Goal: Task Accomplishment & Management: Manage account settings

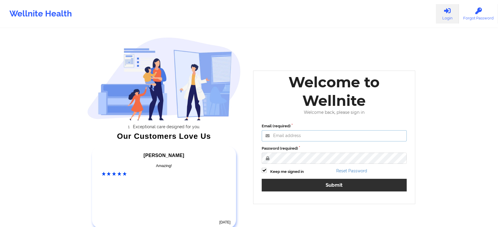
type input "[EMAIL_ADDRESS][DOMAIN_NAME]"
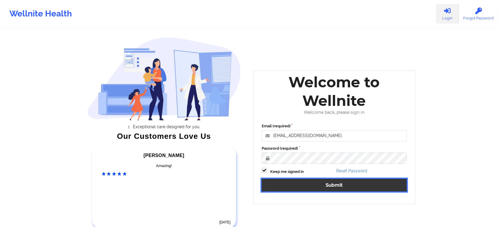
click at [317, 186] on button "Submit" at bounding box center [334, 185] width 145 height 13
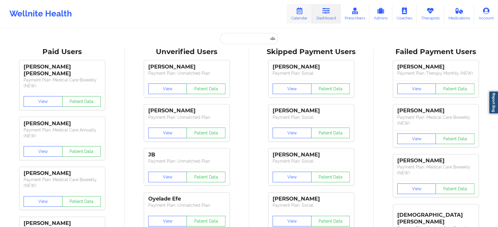
click at [301, 18] on link "Calendar" at bounding box center [299, 13] width 25 height 19
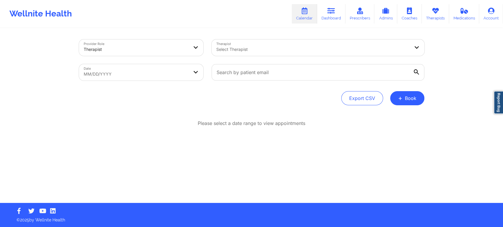
click at [128, 80] on body "Wellnite Health Calendar Dashboard Prescribers Admins Coaches Therapists Medica…" at bounding box center [251, 113] width 503 height 227
select select "2025-8"
select select "2025-9"
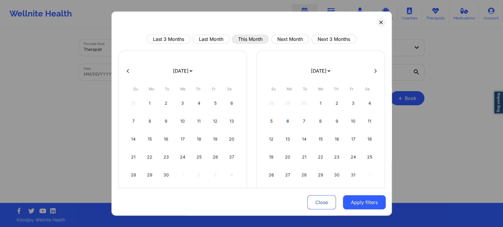
click at [255, 41] on button "This Month" at bounding box center [250, 39] width 37 height 9
select select "2025-9"
select select "2025-10"
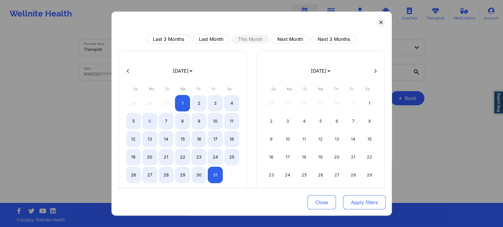
click at [375, 206] on button "Apply filters" at bounding box center [364, 203] width 43 height 14
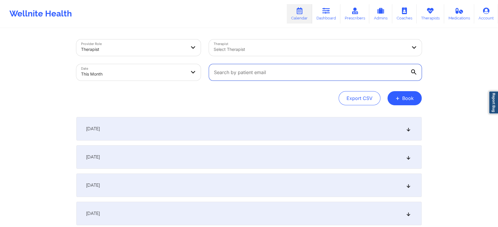
click at [239, 68] on input "text" at bounding box center [315, 72] width 213 height 16
paste input "[PERSON_NAME][EMAIL_ADDRESS][DOMAIN_NAME]"
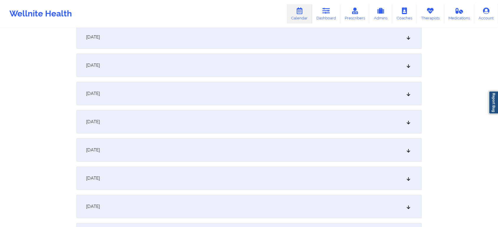
scroll to position [116, 0]
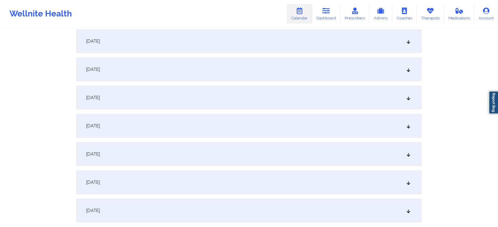
type input "[PERSON_NAME][EMAIL_ADDRESS][DOMAIN_NAME]"
click at [280, 122] on div "[DATE]" at bounding box center [248, 126] width 345 height 24
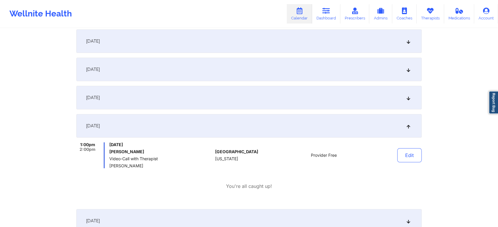
click at [189, 100] on div "[DATE]" at bounding box center [248, 98] width 345 height 24
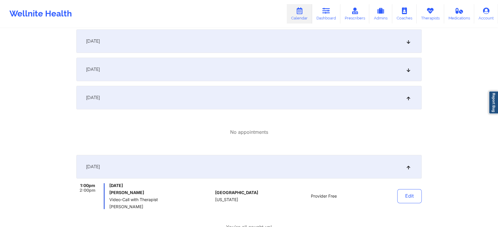
click at [262, 76] on div "[DATE]" at bounding box center [248, 70] width 345 height 24
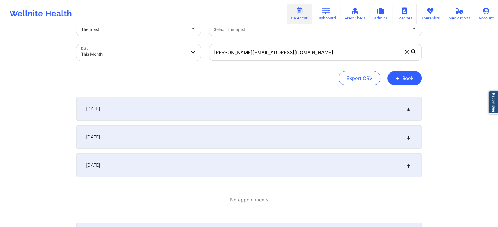
scroll to position [6, 0]
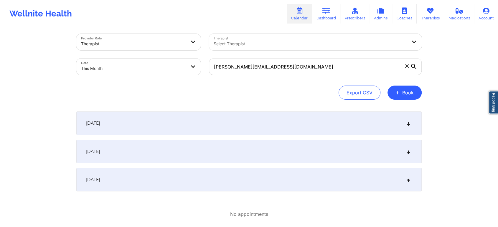
click at [274, 119] on div "[DATE]" at bounding box center [248, 124] width 345 height 24
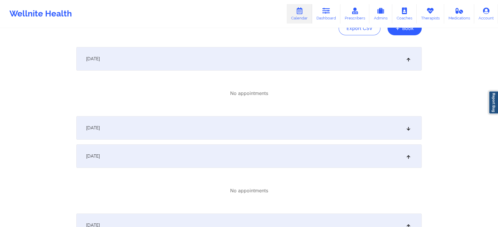
scroll to position [73, 0]
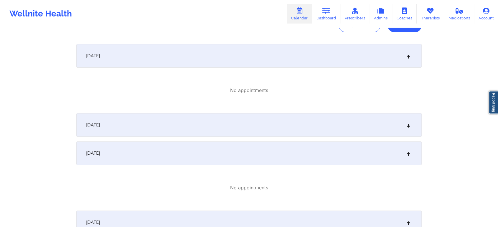
click at [377, 115] on div "[DATE]" at bounding box center [248, 125] width 345 height 24
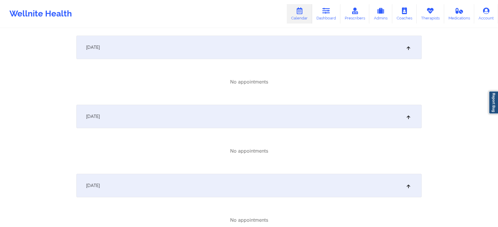
scroll to position [0, 0]
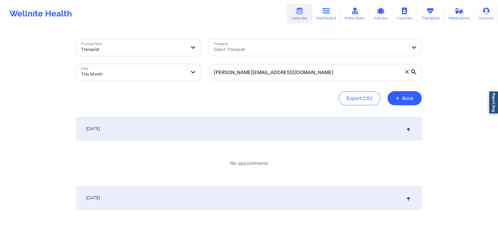
click at [181, 80] on body "Wellnite Health Calendar Dashboard Prescribers Admins Coaches Therapists Medica…" at bounding box center [249, 113] width 498 height 227
select select "2025-9"
select select "2025-10"
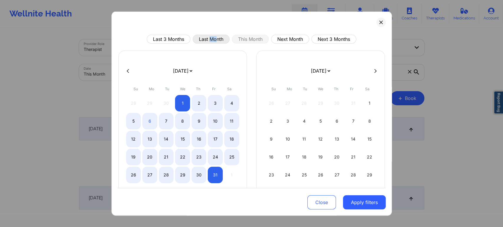
drag, startPoint x: 214, startPoint y: 30, endPoint x: 205, endPoint y: 42, distance: 14.7
click at [205, 42] on div "Last 3 Months Last Month This Month Next Month Next 3 Months [DATE] [DATE] [DAT…" at bounding box center [251, 113] width 280 height 205
click at [205, 42] on button "Last Month" at bounding box center [211, 39] width 37 height 9
select select "2025-8"
select select "2025-9"
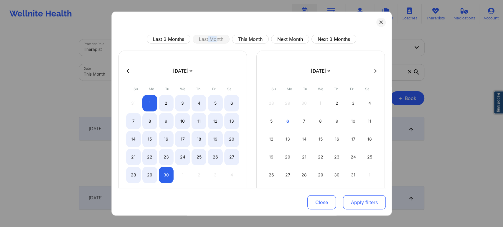
click at [358, 199] on button "Apply filters" at bounding box center [364, 203] width 43 height 14
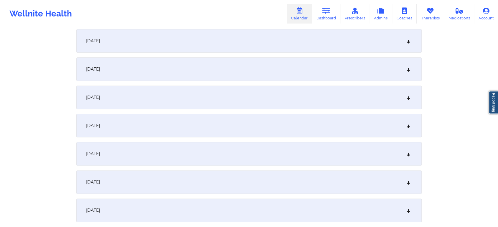
scroll to position [781, 0]
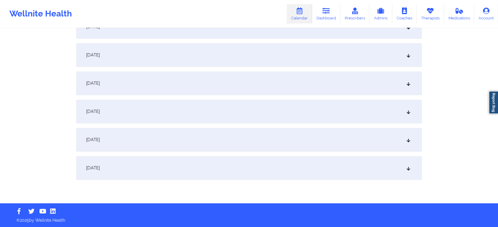
click at [231, 164] on div "[DATE]" at bounding box center [248, 168] width 345 height 24
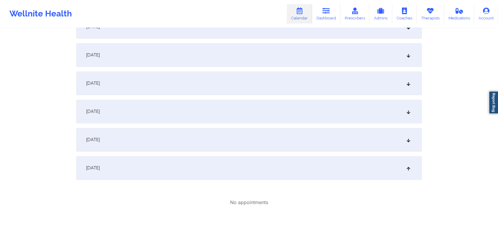
click at [243, 151] on div "[DATE]" at bounding box center [248, 140] width 345 height 24
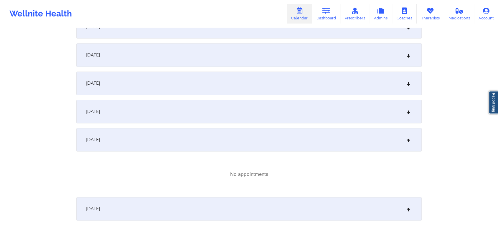
click at [245, 115] on div "[DATE]" at bounding box center [248, 112] width 345 height 24
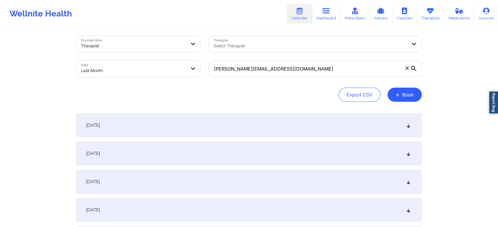
scroll to position [0, 0]
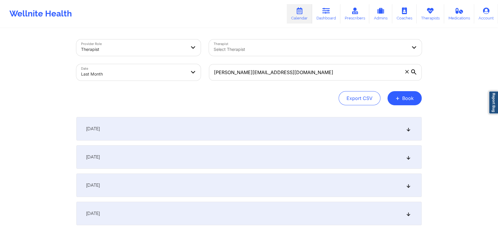
select select "2025-8"
select select "2025-9"
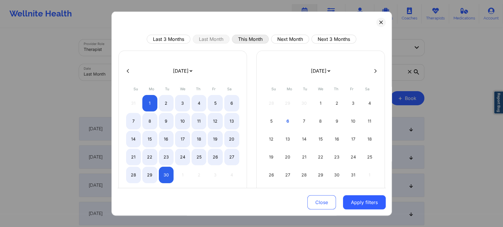
click at [240, 39] on button "This Month" at bounding box center [250, 39] width 37 height 9
select select "2025-9"
select select "2025-10"
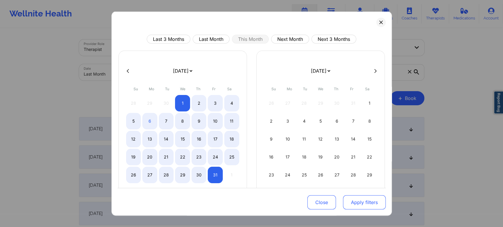
click at [358, 209] on button "Apply filters" at bounding box center [364, 203] width 43 height 14
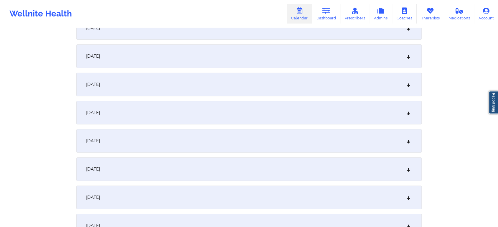
scroll to position [179, 0]
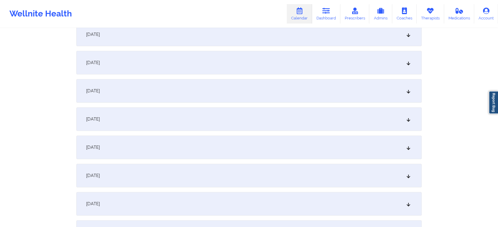
click at [274, 64] on div "[DATE]" at bounding box center [248, 63] width 345 height 24
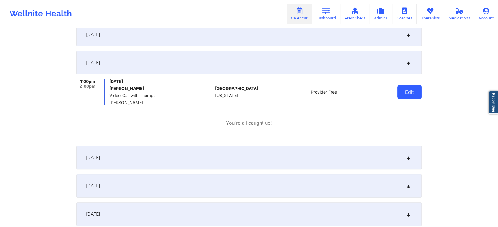
drag, startPoint x: 378, startPoint y: 96, endPoint x: 402, endPoint y: 96, distance: 23.9
click at [402, 96] on div "Edit" at bounding box center [394, 92] width 54 height 26
click at [402, 96] on button "Edit" at bounding box center [409, 92] width 24 height 14
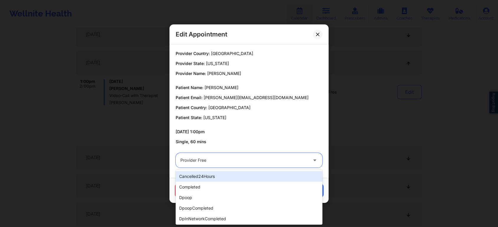
click at [268, 159] on div at bounding box center [243, 160] width 127 height 7
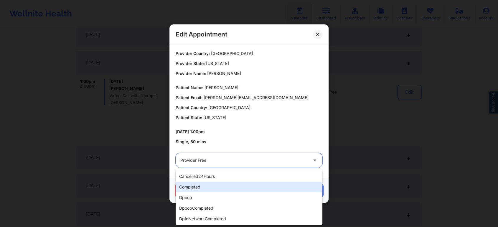
click at [242, 184] on div "completed" at bounding box center [249, 187] width 147 height 11
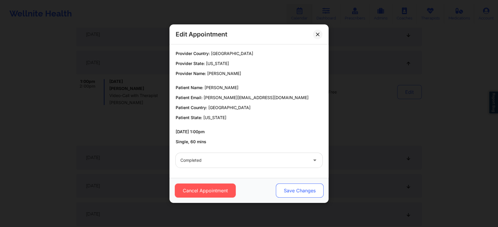
click at [289, 191] on button "Save Changes" at bounding box center [300, 191] width 48 height 14
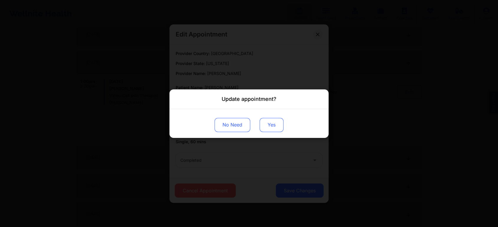
click at [264, 128] on button "Yes" at bounding box center [271, 125] width 24 height 14
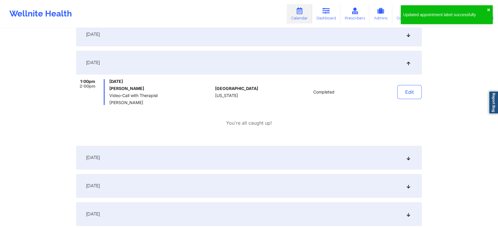
scroll to position [0, 0]
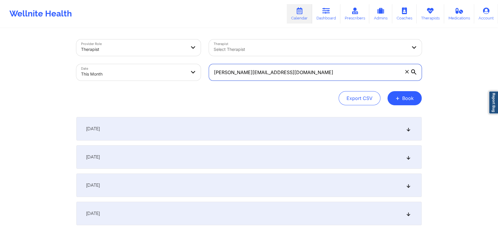
click at [284, 74] on input "[PERSON_NAME][EMAIL_ADDRESS][DOMAIN_NAME]" at bounding box center [315, 72] width 213 height 16
drag, startPoint x: 284, startPoint y: 74, endPoint x: 132, endPoint y: 64, distance: 152.0
click at [132, 64] on div "Provider Role Therapist Therapist Select Therapist Date This Month [PERSON_NAME…" at bounding box center [248, 59] width 353 height 49
paste input "emmapuchols31"
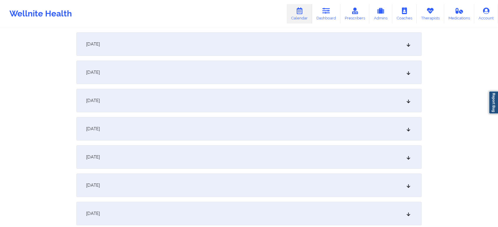
scroll to position [113, 0]
click at [276, 134] on div "[DATE]" at bounding box center [248, 130] width 345 height 24
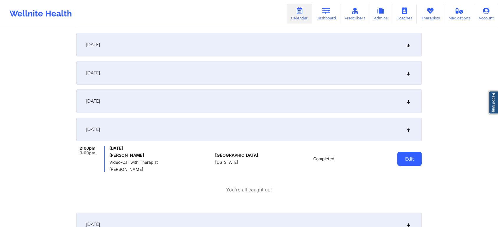
click at [411, 166] on button "Edit" at bounding box center [409, 159] width 24 height 14
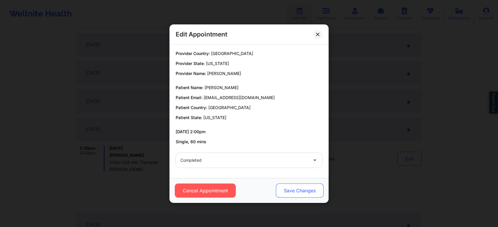
click at [302, 190] on button "Save Changes" at bounding box center [300, 191] width 48 height 14
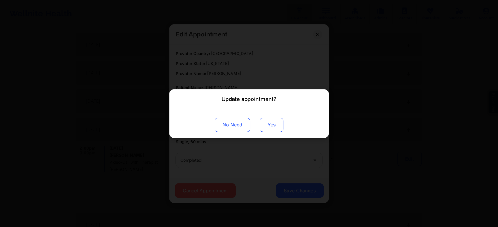
click at [272, 125] on button "Yes" at bounding box center [271, 125] width 24 height 14
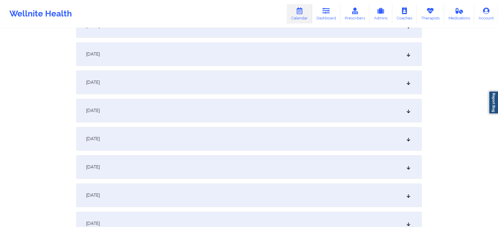
scroll to position [0, 0]
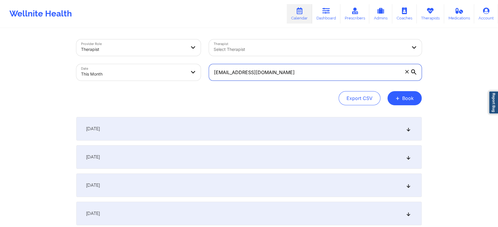
drag, startPoint x: 297, startPoint y: 71, endPoint x: 104, endPoint y: 27, distance: 198.0
type input "v"
paste input "[EMAIL_ADDRESS][DOMAIN_NAME]"
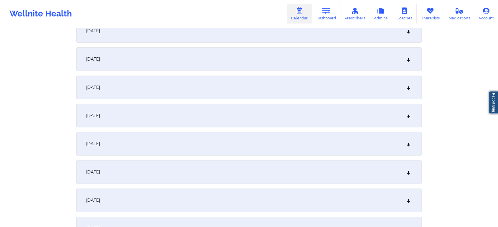
scroll to position [179, 0]
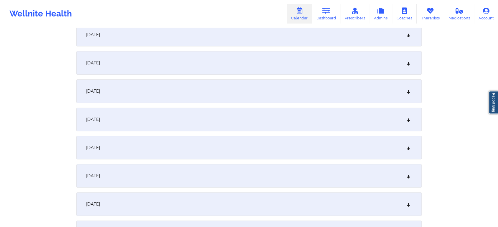
click at [238, 70] on div "[DATE]" at bounding box center [248, 63] width 345 height 24
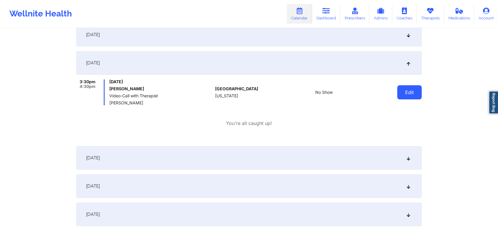
click at [410, 93] on button "Edit" at bounding box center [409, 92] width 24 height 14
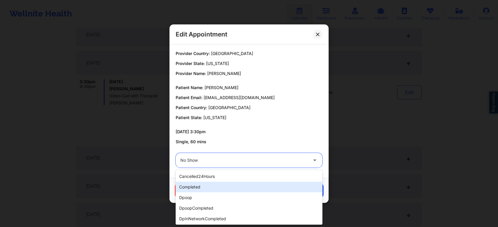
drag, startPoint x: 212, startPoint y: 162, endPoint x: 192, endPoint y: 191, distance: 35.1
click at [192, 191] on div "completed" at bounding box center [249, 187] width 147 height 11
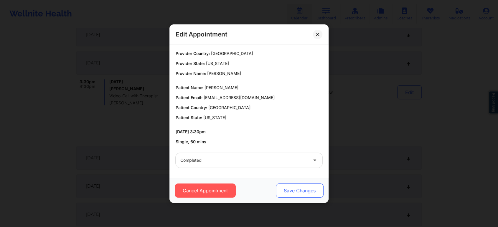
click at [290, 197] on button "Save Changes" at bounding box center [300, 191] width 48 height 14
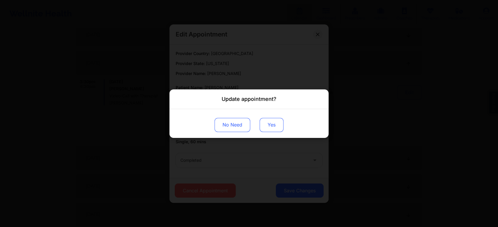
click at [270, 122] on button "Yes" at bounding box center [271, 125] width 24 height 14
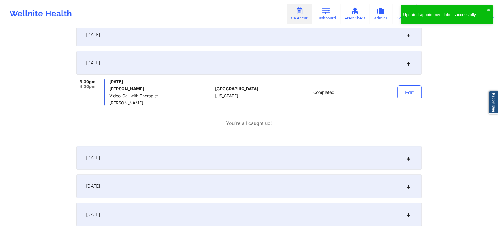
click at [391, 94] on div "Edit" at bounding box center [394, 93] width 54 height 26
click at [401, 93] on button "Edit" at bounding box center [409, 92] width 24 height 14
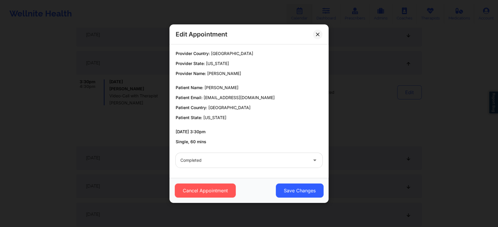
click at [297, 200] on div "Cancel Appointment Save Changes" at bounding box center [248, 190] width 159 height 25
click at [307, 193] on button "Save Changes" at bounding box center [300, 191] width 48 height 14
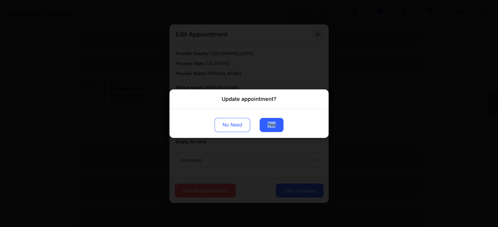
drag, startPoint x: 282, startPoint y: 131, endPoint x: 259, endPoint y: 119, distance: 26.4
click at [259, 119] on div "No Need Yes" at bounding box center [248, 123] width 159 height 29
click at [269, 128] on button "Yes" at bounding box center [271, 125] width 24 height 14
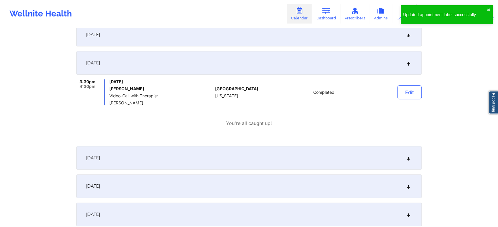
scroll to position [0, 0]
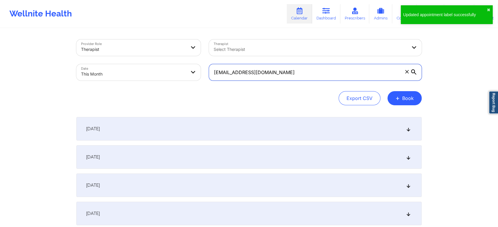
drag, startPoint x: 330, startPoint y: 80, endPoint x: 161, endPoint y: 81, distance: 169.1
click at [161, 81] on div "Provider Role Therapist Therapist Select Therapist Date This Month [EMAIL_ADDRE…" at bounding box center [248, 59] width 353 height 49
paste input "borkahms1"
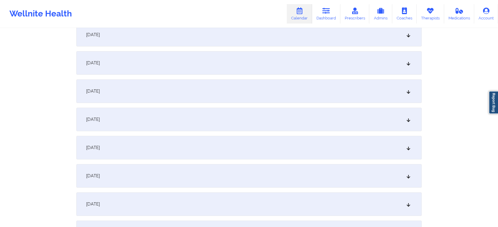
scroll to position [177, 0]
click at [298, 67] on div "[DATE]" at bounding box center [248, 66] width 345 height 24
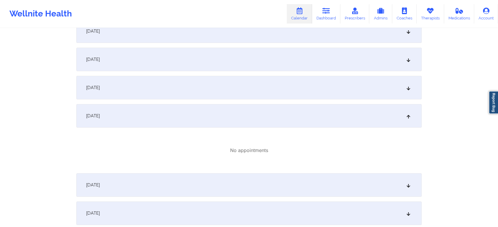
scroll to position [0, 0]
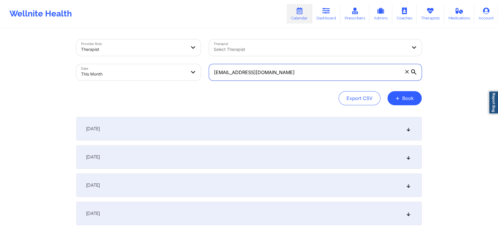
drag, startPoint x: 293, startPoint y: 65, endPoint x: 208, endPoint y: 75, distance: 86.0
click at [208, 75] on div "[EMAIL_ADDRESS][DOMAIN_NAME]" at bounding box center [315, 72] width 221 height 25
paste input "the.great.owl.8"
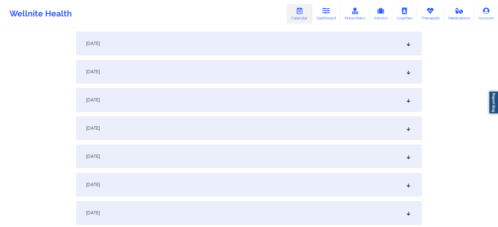
scroll to position [115, 0]
click at [282, 133] on div "[DATE]" at bounding box center [248, 127] width 345 height 24
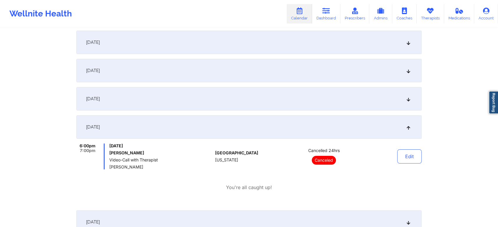
scroll to position [0, 0]
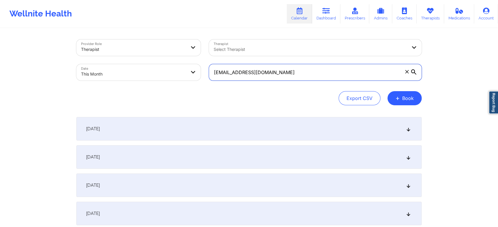
drag, startPoint x: 293, startPoint y: 75, endPoint x: 179, endPoint y: 94, distance: 115.5
click at [179, 94] on div "Provider Role Therapist Therapist Select Therapist Date This Month [EMAIL_ADDRE…" at bounding box center [248, 72] width 345 height 66
paste input "[PERSON_NAME].[PERSON_NAME]"
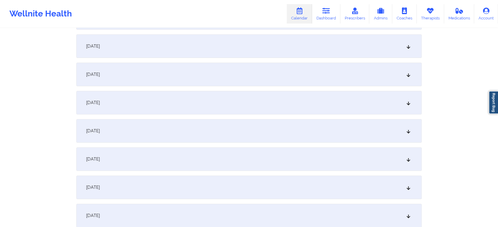
scroll to position [197, 0]
click at [252, 49] on div "[DATE]" at bounding box center [248, 45] width 345 height 24
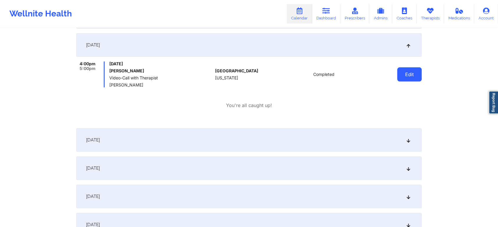
click at [412, 79] on button "Edit" at bounding box center [409, 74] width 24 height 14
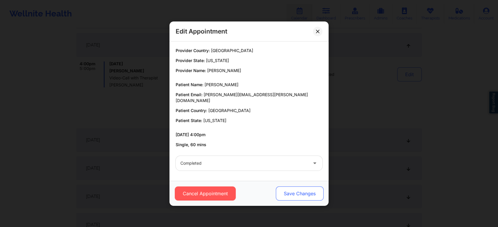
click at [297, 188] on button "Save Changes" at bounding box center [300, 194] width 48 height 14
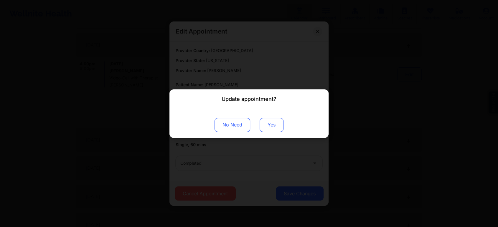
click at [265, 124] on button "Yes" at bounding box center [271, 125] width 24 height 14
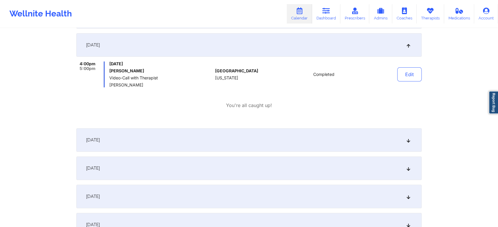
scroll to position [0, 0]
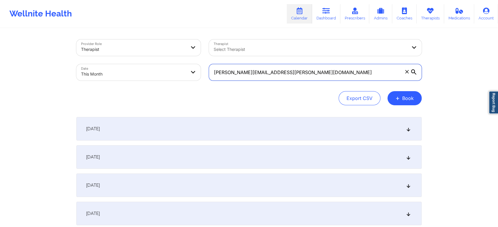
drag, startPoint x: 329, startPoint y: 75, endPoint x: 187, endPoint y: 88, distance: 142.6
click at [187, 88] on div "Provider Role Therapist Therapist Select Therapist Date This Month [PERSON_NAME…" at bounding box center [248, 72] width 345 height 66
paste input "katecourter229"
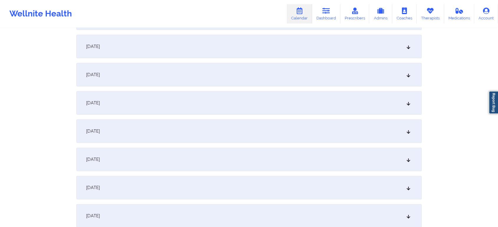
scroll to position [145, 0]
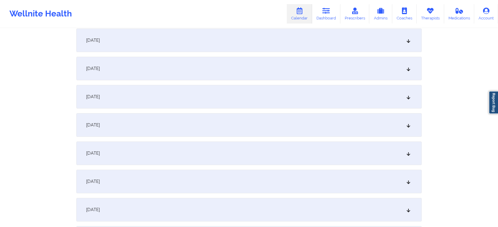
click at [295, 102] on div "[DATE]" at bounding box center [248, 97] width 345 height 24
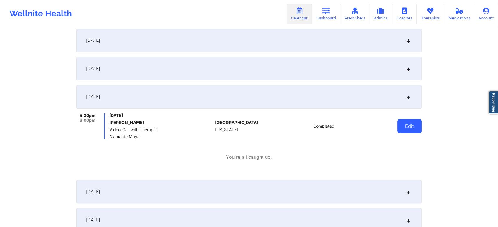
click at [399, 130] on button "Edit" at bounding box center [409, 126] width 24 height 14
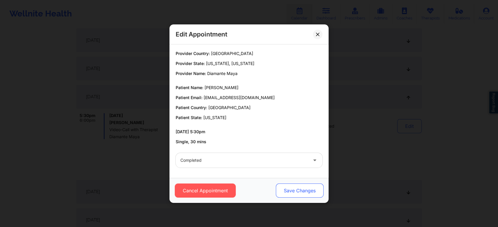
click at [305, 195] on button "Save Changes" at bounding box center [300, 191] width 48 height 14
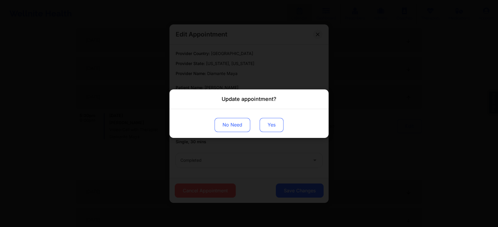
click at [264, 124] on button "Yes" at bounding box center [271, 125] width 24 height 14
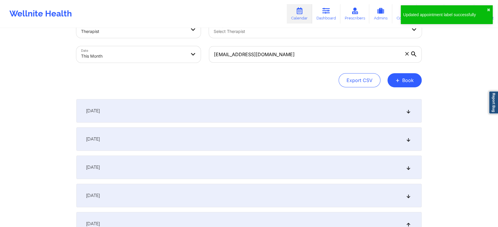
scroll to position [0, 0]
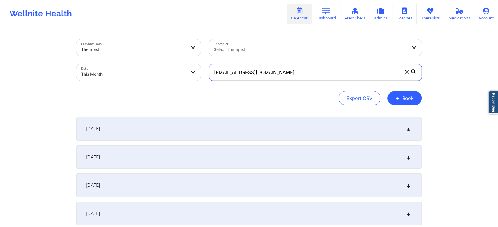
click at [287, 71] on input "[EMAIL_ADDRESS][DOMAIN_NAME]" at bounding box center [315, 72] width 213 height 16
drag, startPoint x: 280, startPoint y: 70, endPoint x: 163, endPoint y: 80, distance: 117.9
click at [163, 80] on div "Provider Role Therapist Therapist Select Therapist Date This Month [EMAIL_ADDRE…" at bounding box center [248, 59] width 353 height 49
paste input "mjm20165198"
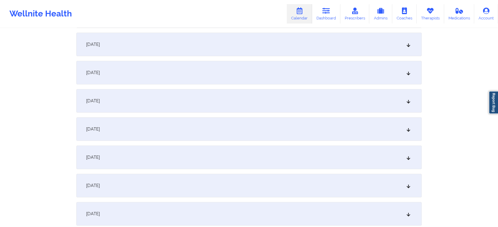
scroll to position [120, 0]
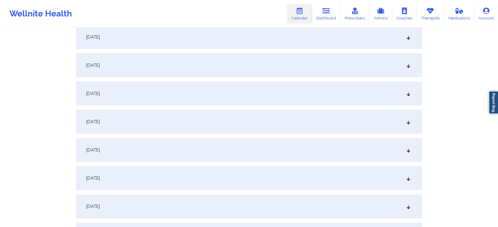
click at [329, 122] on div "[DATE]" at bounding box center [248, 122] width 345 height 24
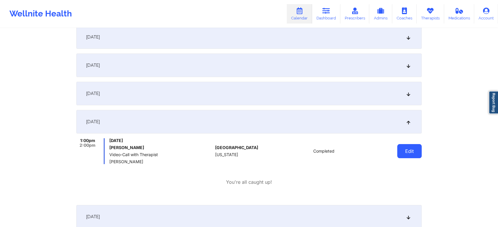
click at [397, 151] on button "Edit" at bounding box center [409, 151] width 24 height 14
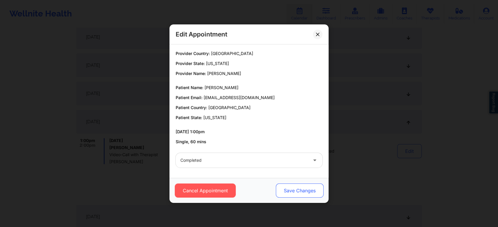
click at [284, 191] on button "Save Changes" at bounding box center [300, 191] width 48 height 14
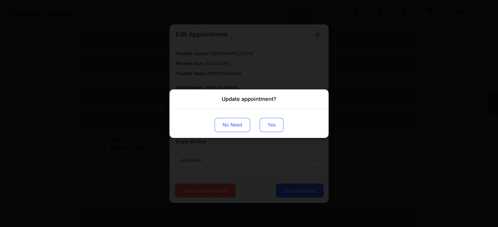
click at [270, 124] on button "Yes" at bounding box center [271, 125] width 24 height 14
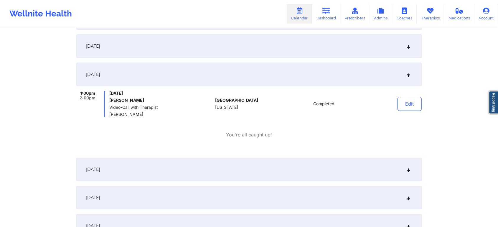
scroll to position [0, 0]
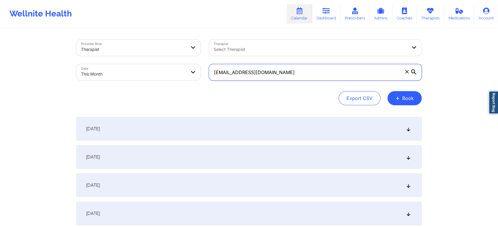
drag, startPoint x: 306, startPoint y: 67, endPoint x: 190, endPoint y: 83, distance: 117.4
click at [190, 83] on div "Provider Role Therapist Therapist Select Therapist Date This Month [EMAIL_ADDRE…" at bounding box center [248, 59] width 353 height 49
paste input "[EMAIL_ADDRESS][DOMAIN_NAME] modemmakenna"
paste input "odemmakenna"
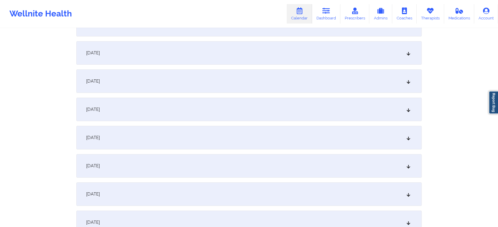
scroll to position [138, 0]
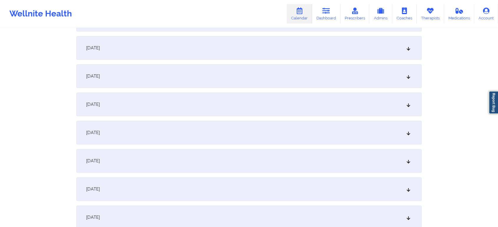
click at [315, 103] on div "[DATE]" at bounding box center [248, 105] width 345 height 24
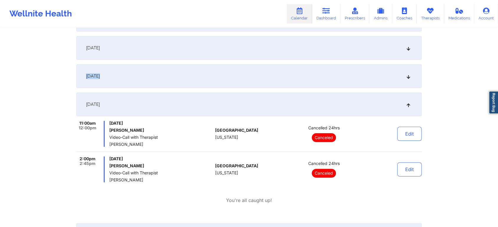
drag, startPoint x: 497, startPoint y: 81, endPoint x: 502, endPoint y: 50, distance: 30.8
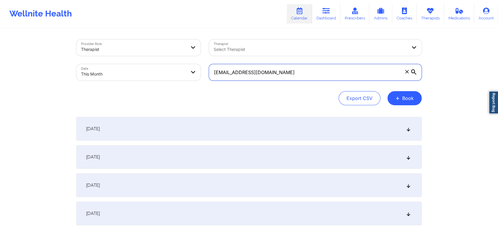
drag, startPoint x: 297, startPoint y: 72, endPoint x: 193, endPoint y: 58, distance: 105.2
click at [193, 58] on div "Provider Role Therapist Therapist Select Therapist Date This Month [EMAIL_ADDRE…" at bounding box center [248, 59] width 353 height 49
paste input "ayoka.baptiste"
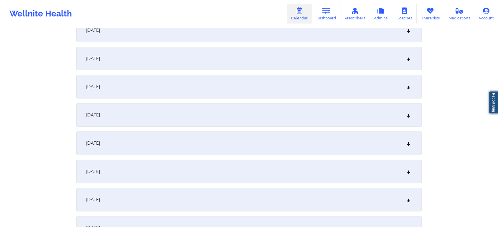
scroll to position [100, 0]
click at [285, 136] on div "[DATE]" at bounding box center [248, 142] width 345 height 24
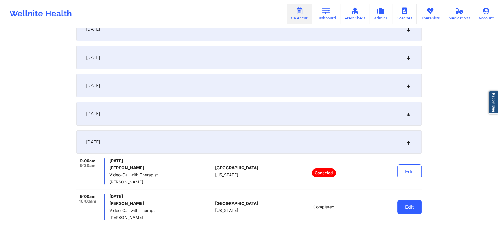
click at [405, 201] on button "Edit" at bounding box center [409, 207] width 24 height 14
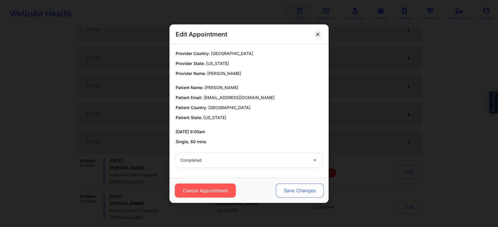
click at [278, 186] on button "Save Changes" at bounding box center [300, 191] width 48 height 14
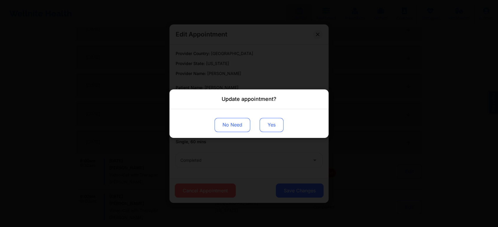
click at [274, 121] on button "Yes" at bounding box center [271, 125] width 24 height 14
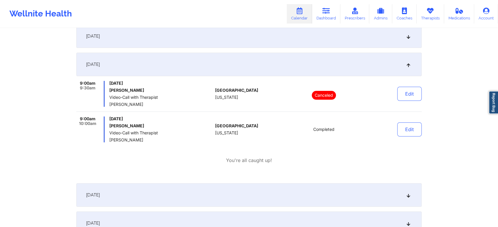
scroll to position [0, 0]
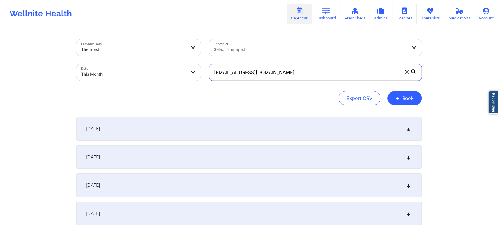
drag, startPoint x: 308, startPoint y: 76, endPoint x: 188, endPoint y: 106, distance: 123.6
paste input "mrscalinix"
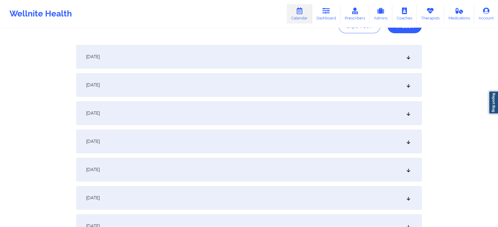
scroll to position [73, 0]
click at [241, 171] on div "[DATE]" at bounding box center [248, 169] width 345 height 24
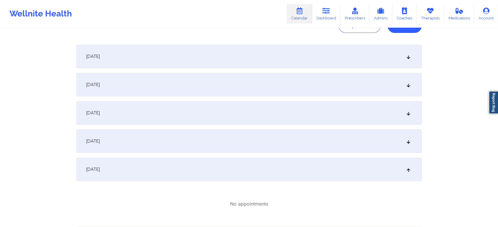
scroll to position [0, 0]
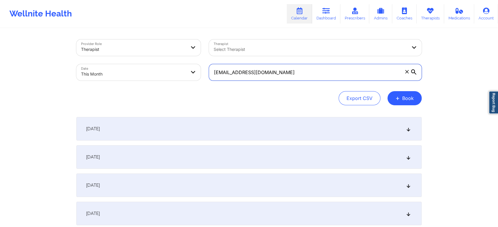
drag, startPoint x: 291, startPoint y: 77, endPoint x: 185, endPoint y: 79, distance: 106.6
click at [185, 79] on div "Provider Role Therapist Therapist Select Therapist Date This Month [EMAIL_ADDRE…" at bounding box center [248, 59] width 353 height 49
paste input "[EMAIL_ADDRESS]"
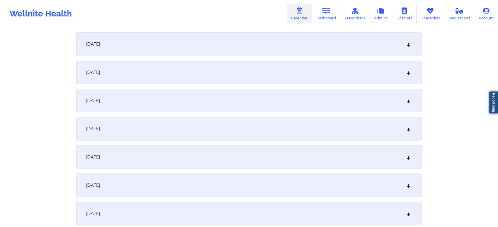
scroll to position [87, 0]
click at [236, 158] on div "[DATE]" at bounding box center [248, 155] width 345 height 24
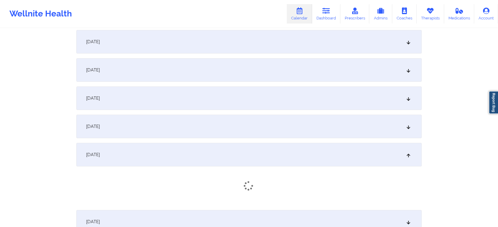
click at [236, 158] on div "[DATE]" at bounding box center [248, 155] width 345 height 24
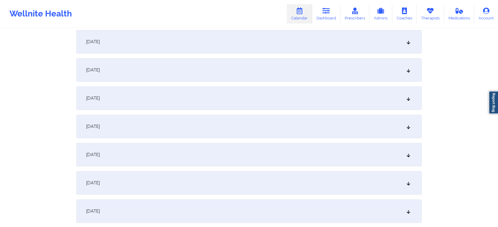
click at [236, 158] on div "[DATE]" at bounding box center [248, 155] width 345 height 24
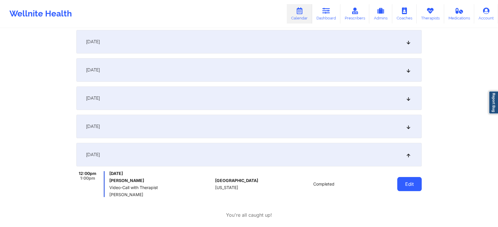
click at [404, 190] on button "Edit" at bounding box center [409, 184] width 24 height 14
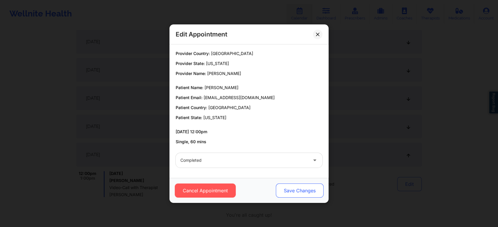
click at [285, 184] on button "Save Changes" at bounding box center [300, 191] width 48 height 14
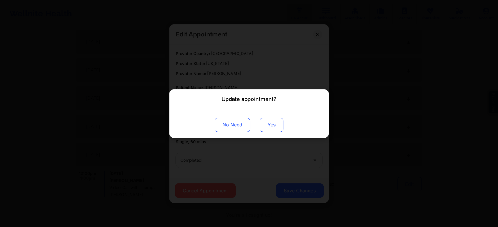
click at [276, 125] on button "Yes" at bounding box center [271, 125] width 24 height 14
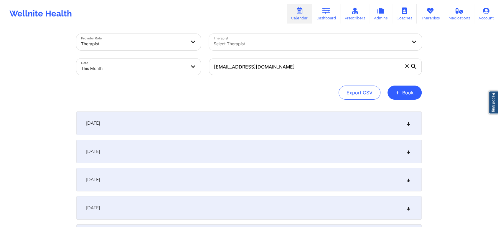
scroll to position [0, 0]
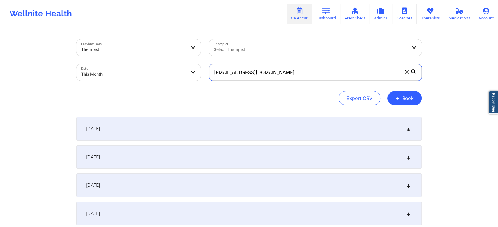
drag, startPoint x: 287, startPoint y: 79, endPoint x: 182, endPoint y: 83, distance: 104.9
click at [182, 83] on div "Provider Role Therapist Therapist Select Therapist Date This Month [EMAIL_ADDRE…" at bounding box center [248, 59] width 353 height 49
paste input "[EMAIL_ADDRESS][DOMAIN_NAME]"
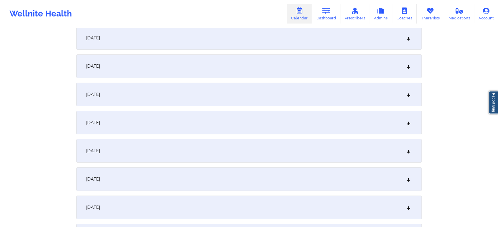
scroll to position [123, 0]
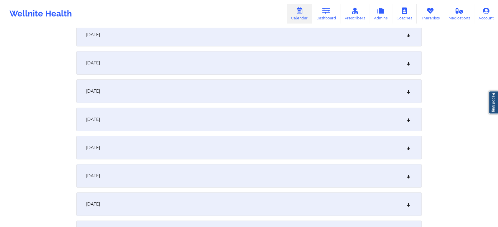
click at [244, 110] on div "[DATE]" at bounding box center [248, 120] width 345 height 24
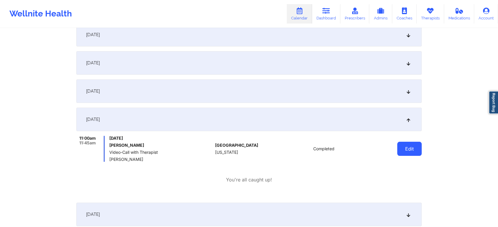
click at [407, 150] on button "Edit" at bounding box center [409, 149] width 24 height 14
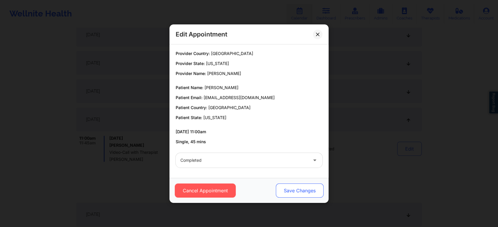
drag, startPoint x: 294, startPoint y: 181, endPoint x: 293, endPoint y: 186, distance: 5.3
click at [293, 186] on div "Cancel Appointment Save Changes" at bounding box center [248, 190] width 159 height 25
click at [293, 186] on button "Save Changes" at bounding box center [300, 191] width 48 height 14
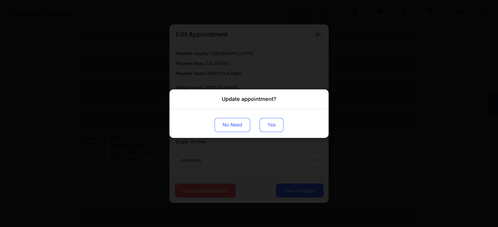
click at [271, 125] on button "Yes" at bounding box center [271, 125] width 24 height 14
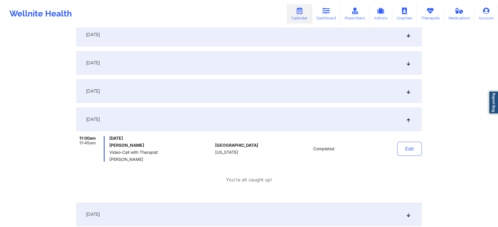
scroll to position [0, 0]
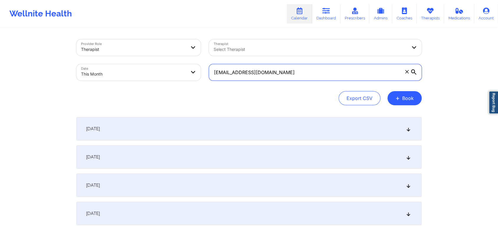
drag, startPoint x: 283, startPoint y: 79, endPoint x: 188, endPoint y: 74, distance: 94.7
click at [188, 74] on div "Provider Role Therapist Therapist Select Therapist Date This Month [EMAIL_ADDRE…" at bounding box center [248, 59] width 353 height 49
paste input "[PERSON_NAME][EMAIL_ADDRESS][PERSON_NAME][DOMAIN_NAME]"
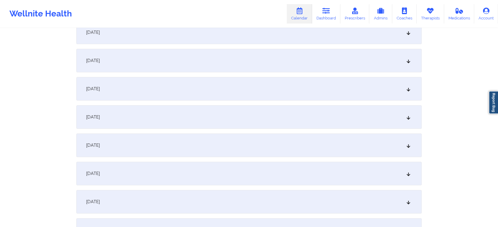
click at [209, 125] on div "[DATE]" at bounding box center [248, 117] width 345 height 24
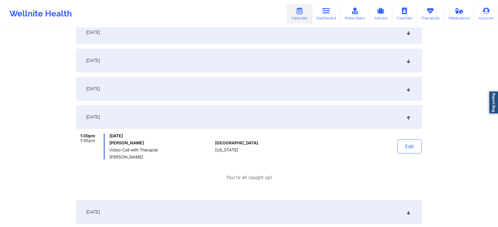
scroll to position [0, 0]
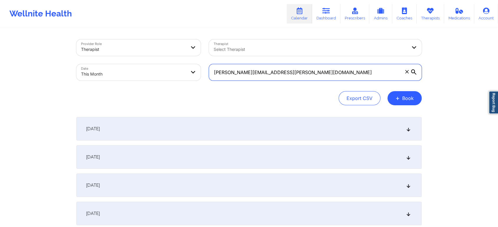
drag, startPoint x: 298, startPoint y: 71, endPoint x: 182, endPoint y: 81, distance: 116.2
click at [182, 81] on div "Provider Role Therapist Therapist Select Therapist Date This Month [PERSON_NAME…" at bounding box center [248, 59] width 353 height 49
paste input "djj175@ao"
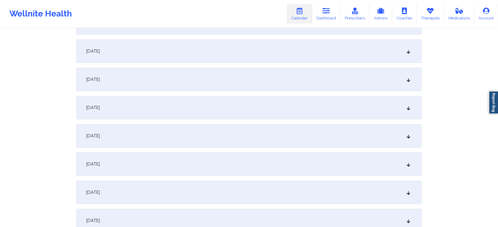
scroll to position [114, 0]
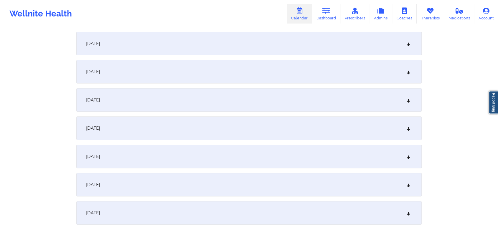
click at [295, 131] on div "[DATE]" at bounding box center [248, 129] width 345 height 24
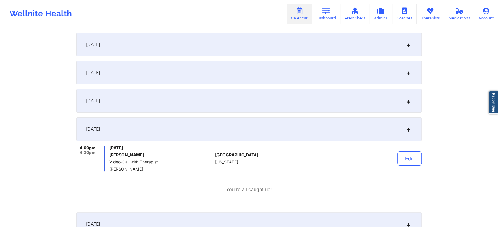
scroll to position [0, 0]
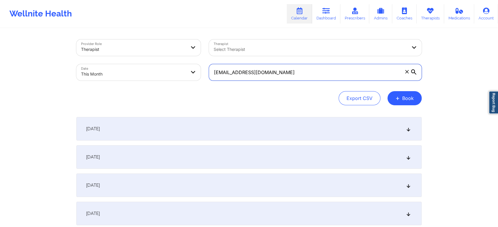
drag, startPoint x: 270, startPoint y: 75, endPoint x: 158, endPoint y: 84, distance: 112.0
click at [158, 84] on div "Provider Role Therapist Therapist Select Therapist Date This Month [EMAIL_ADDRE…" at bounding box center [248, 59] width 353 height 49
paste input "[EMAIL_ADDRESS]"
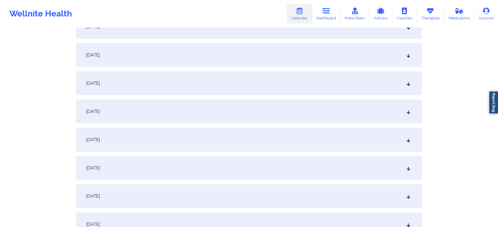
scroll to position [111, 0]
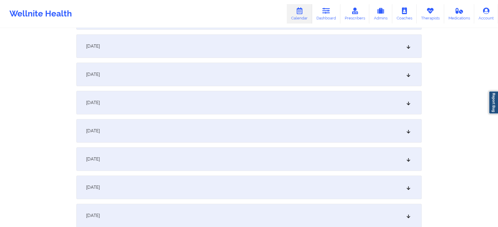
click at [242, 142] on div "[DATE]" at bounding box center [248, 131] width 345 height 24
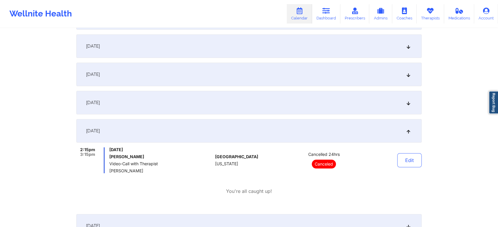
scroll to position [0, 0]
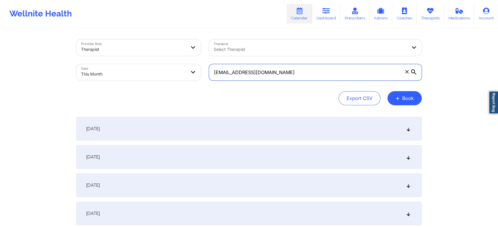
drag, startPoint x: 288, startPoint y: 73, endPoint x: 166, endPoint y: 84, distance: 122.4
click at [166, 84] on div "Provider Role Therapist Therapist Select Therapist Date This Month [EMAIL_ADDRE…" at bounding box center [248, 59] width 353 height 49
paste input "[EMAIL_ADDRESS]"
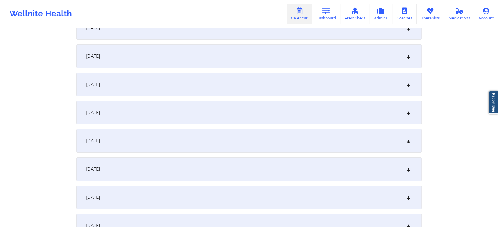
scroll to position [105, 0]
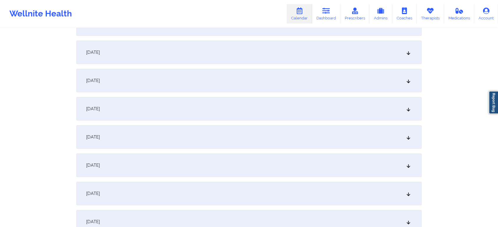
type input "[EMAIL_ADDRESS][DOMAIN_NAME]"
click at [211, 139] on div "[DATE]" at bounding box center [248, 137] width 345 height 24
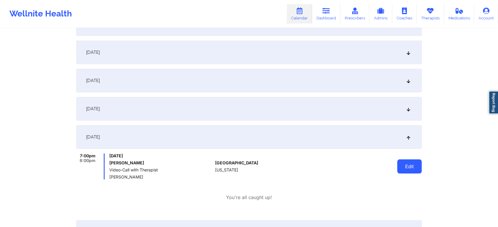
click at [408, 160] on button "Edit" at bounding box center [409, 167] width 24 height 14
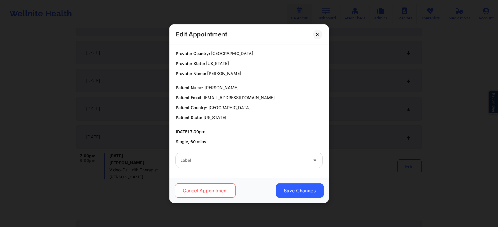
click at [201, 195] on button "Cancel Appointment" at bounding box center [205, 191] width 61 height 14
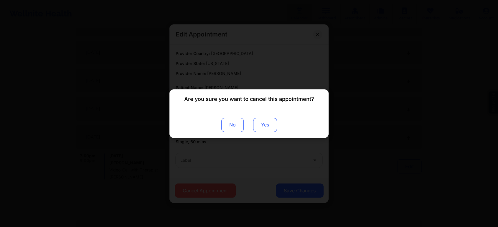
click at [257, 118] on button "Yes" at bounding box center [265, 125] width 24 height 14
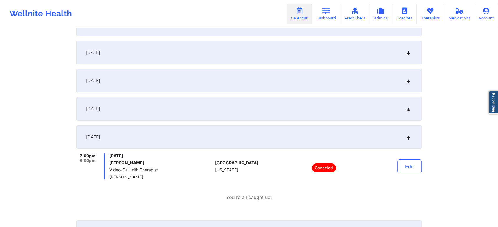
scroll to position [0, 0]
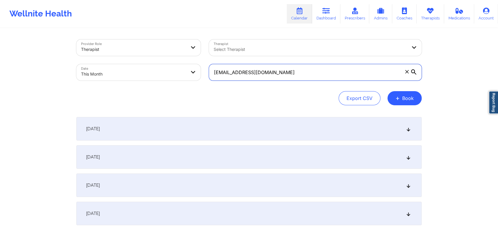
drag, startPoint x: 298, startPoint y: 78, endPoint x: 207, endPoint y: 84, distance: 91.2
click at [207, 84] on div "[EMAIL_ADDRESS][DOMAIN_NAME]" at bounding box center [315, 72] width 221 height 25
paste input "[EMAIL_ADDRESS][DOMAIN_NAME]"
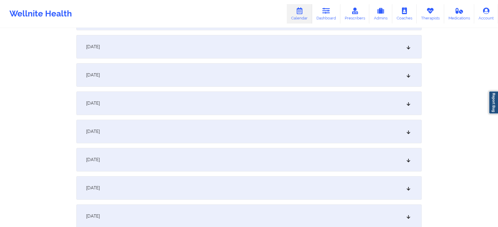
scroll to position [163, 0]
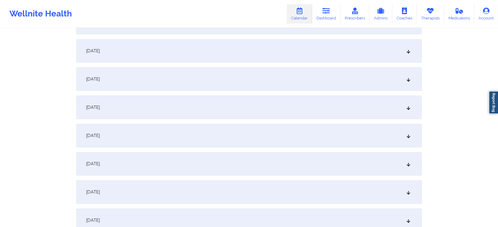
click at [207, 87] on div "[DATE]" at bounding box center [248, 79] width 345 height 24
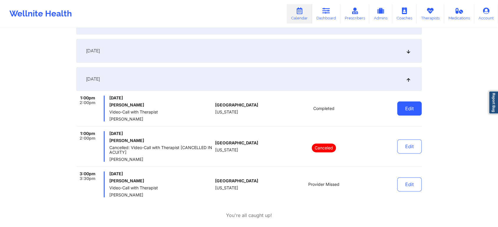
click at [411, 114] on button "Edit" at bounding box center [409, 109] width 24 height 14
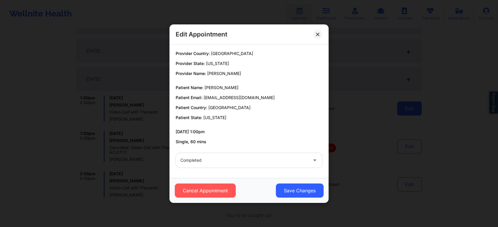
click at [293, 189] on button "Save Changes" at bounding box center [300, 191] width 48 height 14
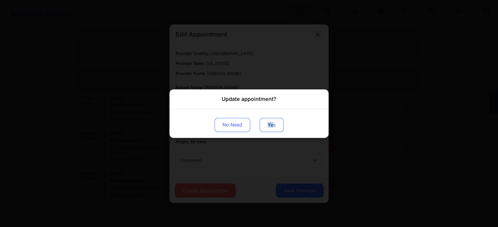
drag, startPoint x: 273, startPoint y: 115, endPoint x: 268, endPoint y: 124, distance: 10.4
click at [268, 124] on div "No Need Yes" at bounding box center [248, 123] width 159 height 29
click at [268, 124] on button "Yes" at bounding box center [271, 125] width 24 height 14
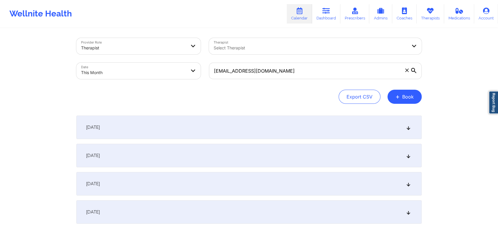
scroll to position [0, 0]
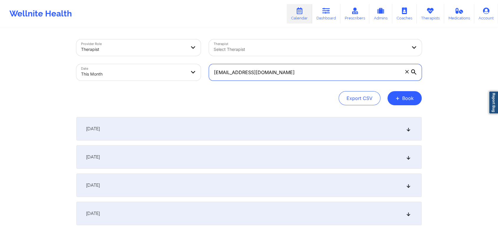
drag, startPoint x: 298, startPoint y: 80, endPoint x: 191, endPoint y: 76, distance: 107.0
click at [191, 76] on div "Provider Role Therapist Therapist Select Therapist Date This Month [EMAIL_ADDRE…" at bounding box center [248, 59] width 353 height 49
paste input "bethbarry16"
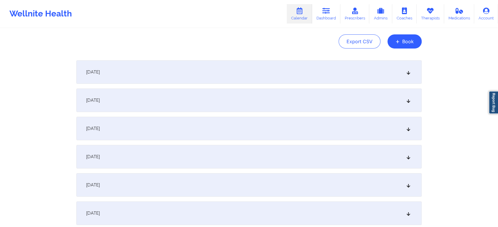
click at [217, 176] on div "[DATE]" at bounding box center [248, 185] width 345 height 24
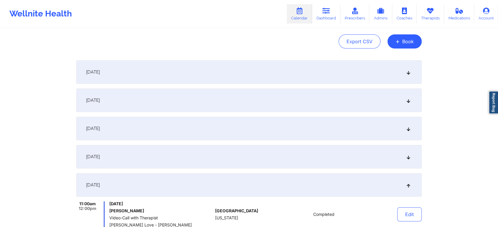
scroll to position [111, 0]
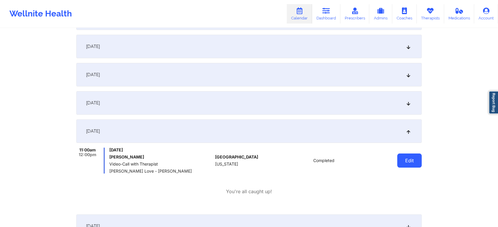
click at [408, 159] on button "Edit" at bounding box center [409, 161] width 24 height 14
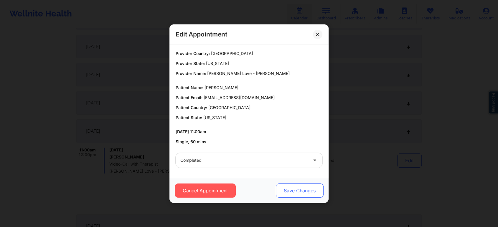
click at [303, 190] on button "Save Changes" at bounding box center [300, 191] width 48 height 14
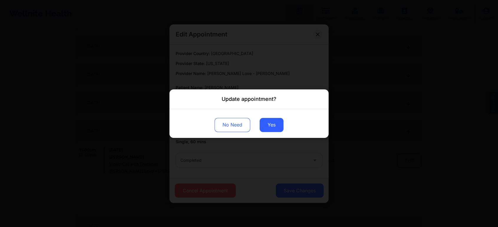
click at [257, 123] on div "No Need Yes" at bounding box center [248, 123] width 159 height 29
click at [266, 123] on button "Yes" at bounding box center [271, 125] width 24 height 14
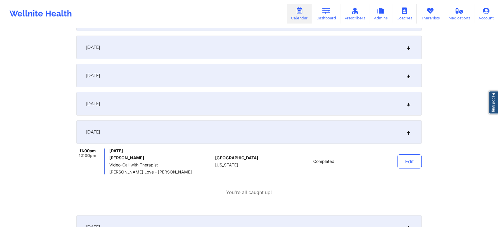
scroll to position [0, 0]
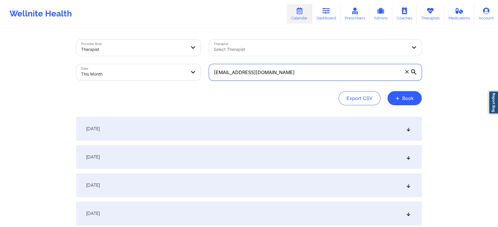
drag, startPoint x: 302, startPoint y: 72, endPoint x: 201, endPoint y: 71, distance: 101.6
click at [201, 71] on div "Provider Role Therapist Therapist Select Therapist Date This Month [EMAIL_ADDRE…" at bounding box center [248, 59] width 353 height 49
paste input "kaibrady30"
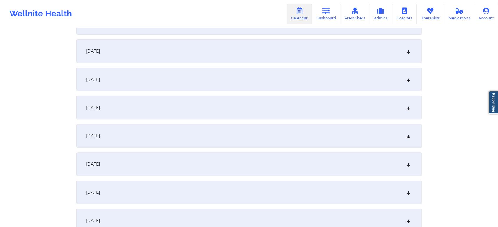
scroll to position [177, 0]
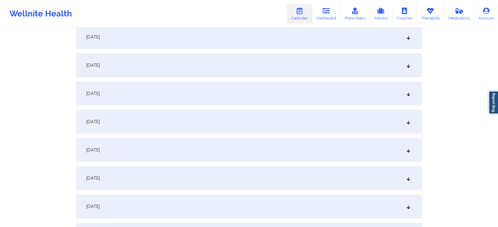
click at [294, 64] on div "[DATE]" at bounding box center [248, 66] width 345 height 24
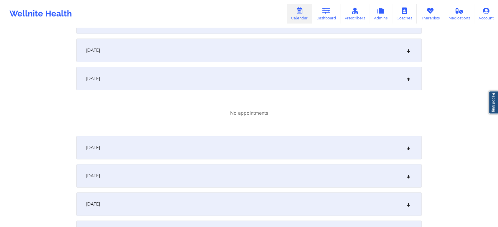
scroll to position [0, 0]
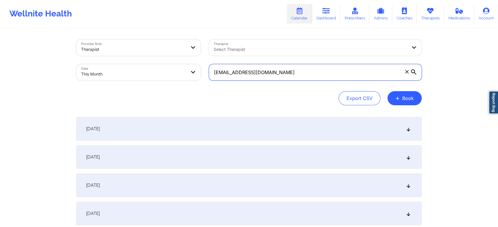
drag, startPoint x: 291, startPoint y: 74, endPoint x: 172, endPoint y: 78, distance: 119.1
click at [172, 78] on div "Provider Role Therapist Therapist Select Therapist Date This Month [EMAIL_ADDRE…" at bounding box center [248, 59] width 353 height 49
drag, startPoint x: 280, startPoint y: 66, endPoint x: 181, endPoint y: 66, distance: 99.6
click at [181, 66] on div "Provider Role Therapist Therapist Select Therapist Date This Month [EMAIL_ADDRE…" at bounding box center [248, 59] width 353 height 49
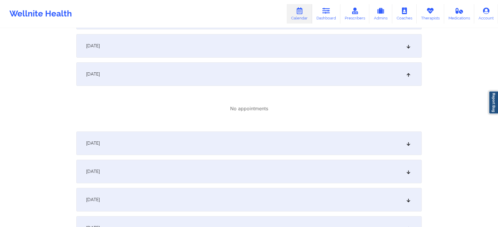
click at [250, 55] on div "[DATE]" at bounding box center [248, 46] width 345 height 24
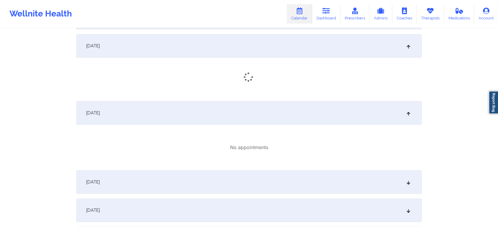
click at [271, 121] on div "[DATE]" at bounding box center [248, 113] width 345 height 24
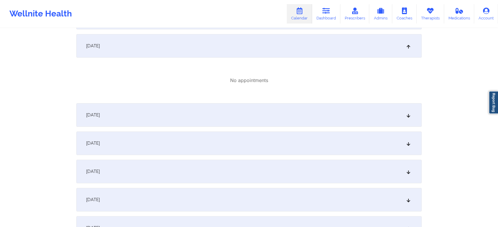
click at [307, 173] on div "[DATE]" at bounding box center [248, 172] width 345 height 24
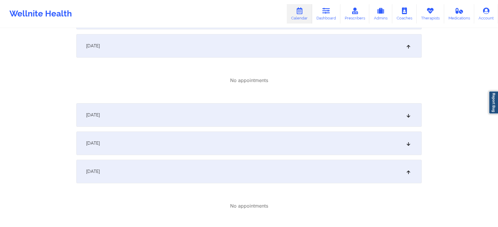
click at [275, 113] on div "[DATE]" at bounding box center [248, 115] width 345 height 24
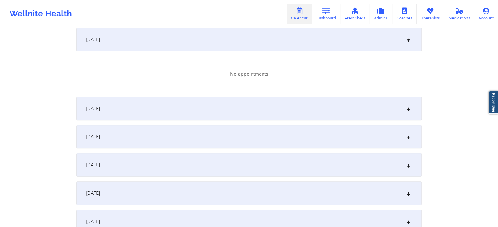
scroll to position [0, 0]
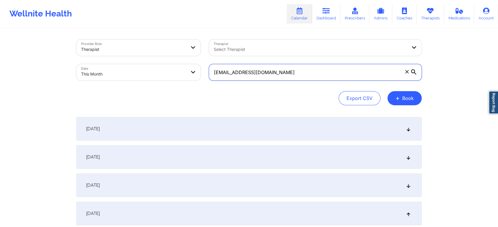
drag, startPoint x: 289, startPoint y: 76, endPoint x: 148, endPoint y: 53, distance: 142.4
click at [148, 53] on div "Provider Role Therapist Therapist Select Therapist Date This Month [EMAIL_ADDRE…" at bounding box center [248, 59] width 353 height 49
paste input "annemschar"
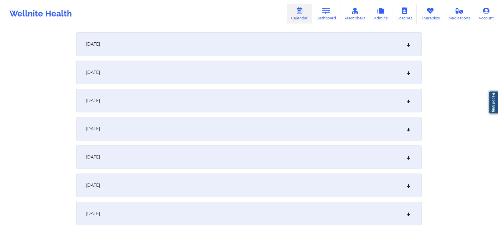
scroll to position [197, 0]
click at [254, 51] on div "[DATE]" at bounding box center [248, 45] width 345 height 24
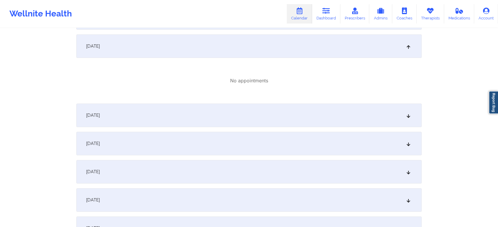
scroll to position [0, 0]
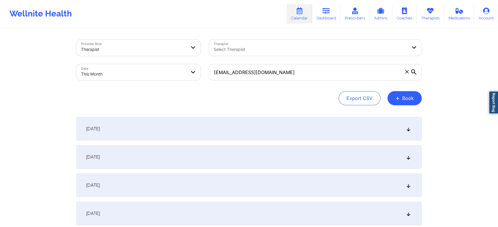
drag, startPoint x: 282, startPoint y: 82, endPoint x: 292, endPoint y: 78, distance: 10.6
click at [292, 78] on div "[EMAIL_ADDRESS][DOMAIN_NAME]" at bounding box center [315, 72] width 221 height 25
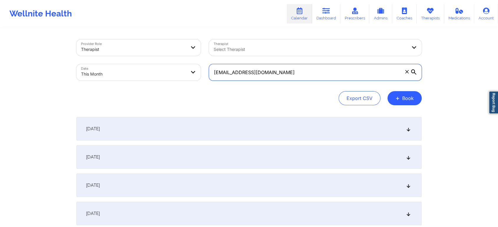
drag, startPoint x: 292, startPoint y: 78, endPoint x: 196, endPoint y: 63, distance: 97.5
click at [196, 63] on div "Provider Role Therapist Therapist Select Therapist Date This Month [EMAIL_ADDRE…" at bounding box center [248, 59] width 353 height 49
paste input "[EMAIL_ADDRESS]"
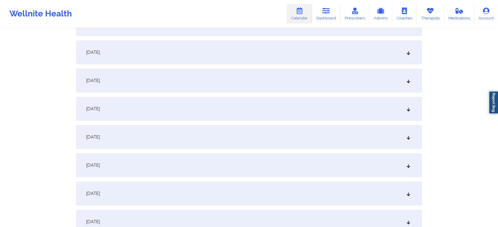
scroll to position [104, 0]
click at [257, 141] on div "[DATE]" at bounding box center [248, 139] width 345 height 24
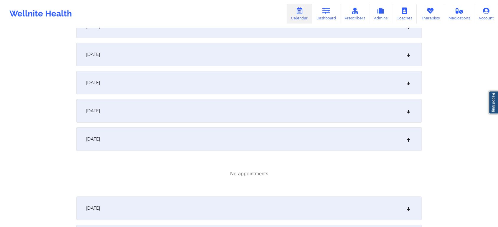
scroll to position [0, 0]
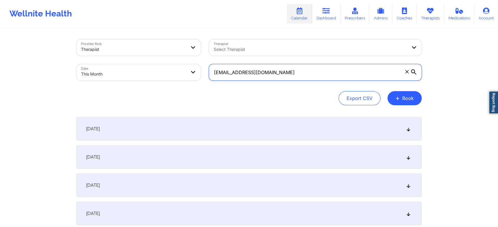
drag, startPoint x: 286, startPoint y: 70, endPoint x: 197, endPoint y: 71, distance: 89.0
click at [197, 71] on div "Provider Role Therapist Therapist Select Therapist Date This Month [EMAIL_ADDRE…" at bounding box center [248, 59] width 353 height 49
paste input "[EMAIL_ADDRESS]"
click at [217, 72] on input "[EMAIL_ADDRESS][DOMAIN_NAME]" at bounding box center [315, 72] width 213 height 16
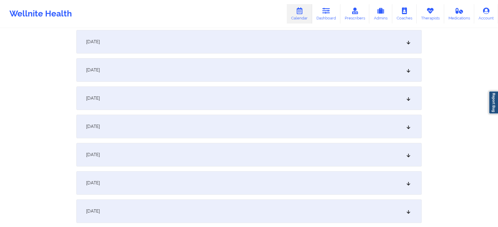
scroll to position [146, 0]
type input "[EMAIL_ADDRESS][DOMAIN_NAME]"
click at [300, 101] on div "[DATE]" at bounding box center [248, 96] width 345 height 24
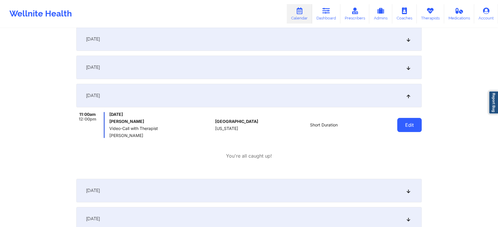
click at [408, 128] on button "Edit" at bounding box center [409, 125] width 24 height 14
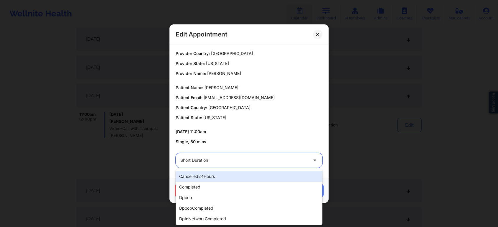
click at [299, 154] on div "Short Duration" at bounding box center [243, 160] width 127 height 15
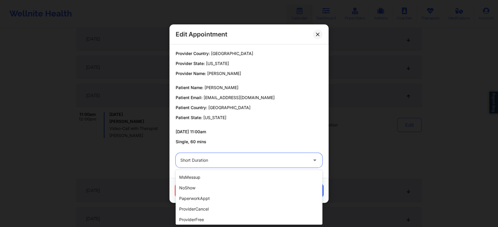
scroll to position [80, 0]
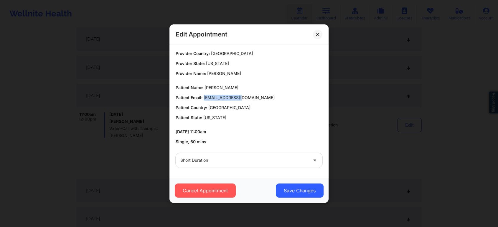
drag, startPoint x: 203, startPoint y: 97, endPoint x: 235, endPoint y: 98, distance: 32.4
click at [235, 98] on span "[EMAIL_ADDRESS][DOMAIN_NAME]" at bounding box center [239, 97] width 71 height 5
copy span "[EMAIL_ADDRESS][DOMAIN_NAME]"
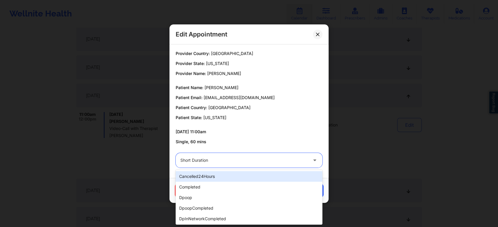
click at [265, 162] on div at bounding box center [243, 160] width 127 height 7
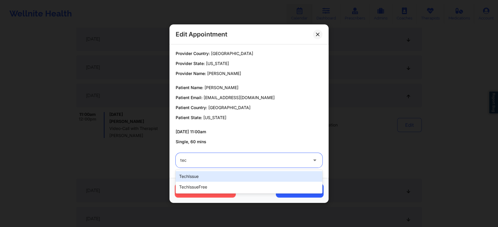
type input "tech"
click at [236, 174] on div "techIssue" at bounding box center [249, 176] width 147 height 11
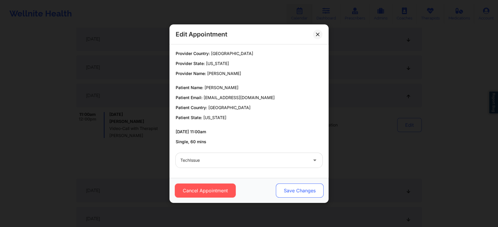
drag, startPoint x: 291, startPoint y: 198, endPoint x: 300, endPoint y: 193, distance: 9.6
click at [300, 193] on div "Cancel Appointment Save Changes" at bounding box center [248, 190] width 159 height 25
click at [300, 193] on button "Save Changes" at bounding box center [300, 191] width 48 height 14
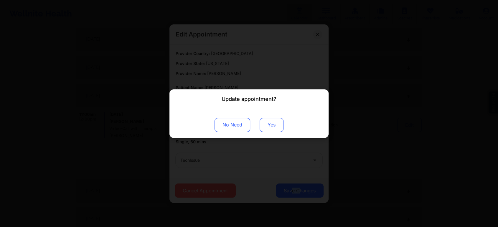
click at [271, 128] on button "Yes" at bounding box center [271, 125] width 24 height 14
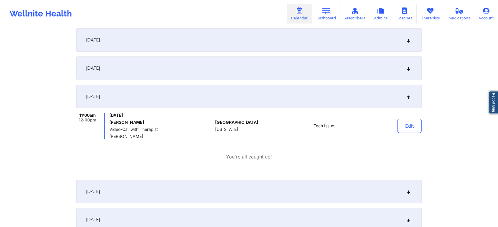
scroll to position [0, 0]
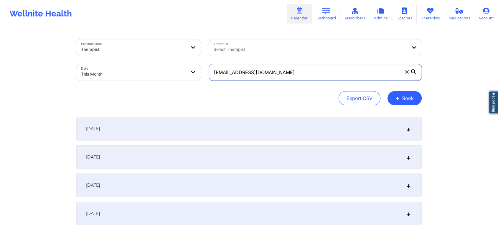
drag, startPoint x: 272, startPoint y: 75, endPoint x: 157, endPoint y: 44, distance: 118.8
click at [157, 44] on div "Provider Role Therapist Therapist Select Therapist Date This Month [EMAIL_ADDRE…" at bounding box center [248, 59] width 353 height 49
paste input "nvanessec@gmai"
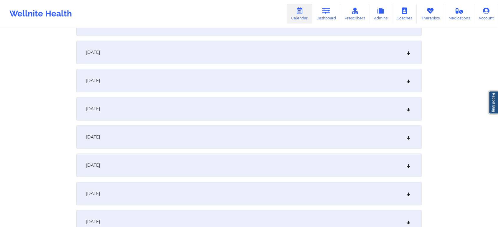
scroll to position [169, 0]
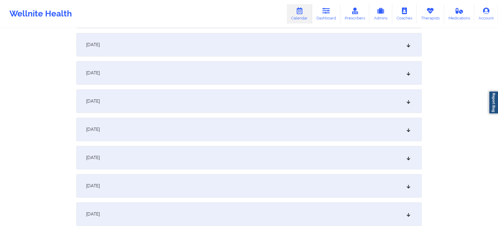
click at [232, 80] on div "[DATE]" at bounding box center [248, 73] width 345 height 24
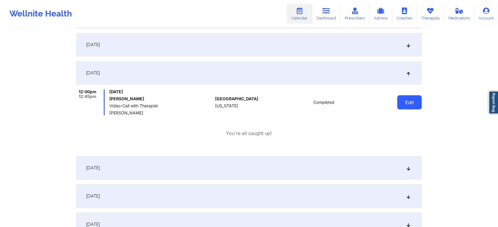
click at [401, 106] on button "Edit" at bounding box center [409, 102] width 24 height 14
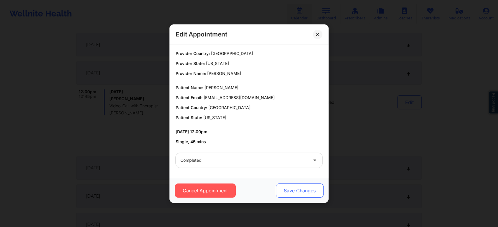
click at [298, 189] on button "Save Changes" at bounding box center [300, 191] width 48 height 14
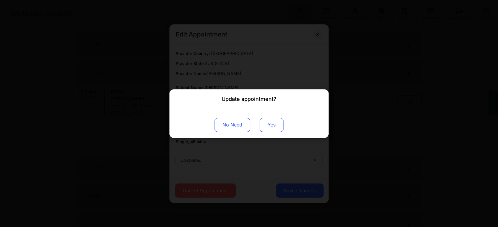
click at [274, 129] on button "Yes" at bounding box center [271, 125] width 24 height 14
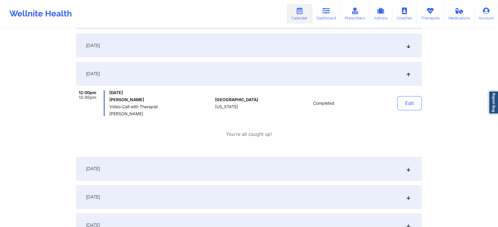
scroll to position [0, 0]
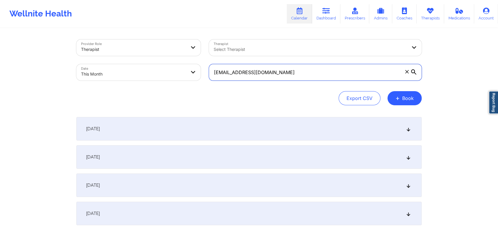
drag, startPoint x: 290, startPoint y: 66, endPoint x: 191, endPoint y: 51, distance: 100.4
click at [191, 51] on div "Provider Role Therapist Therapist Select Therapist Date This Month [EMAIL_ADDRE…" at bounding box center [248, 59] width 353 height 49
paste input "jwilliams1990@hot"
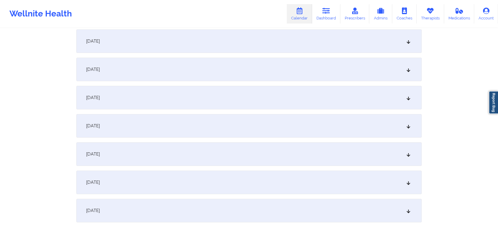
scroll to position [120, 0]
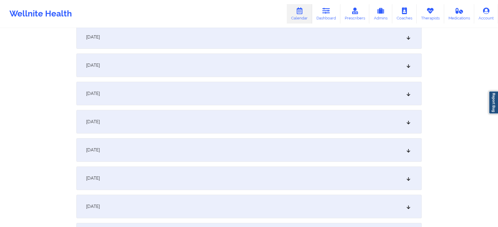
click at [262, 120] on div "[DATE]" at bounding box center [248, 122] width 345 height 24
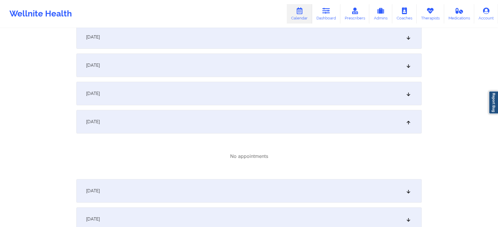
scroll to position [0, 0]
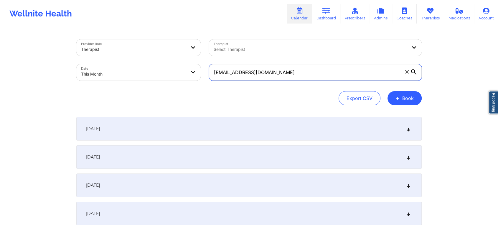
drag, startPoint x: 294, startPoint y: 77, endPoint x: 181, endPoint y: 68, distance: 112.9
click at [181, 68] on div "Provider Role Therapist Therapist Select Therapist Date This Month [EMAIL_ADDRE…" at bounding box center [248, 59] width 353 height 49
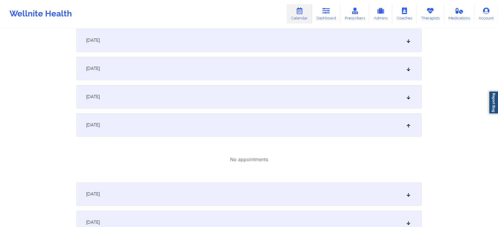
click at [290, 124] on div "[DATE]" at bounding box center [248, 125] width 345 height 24
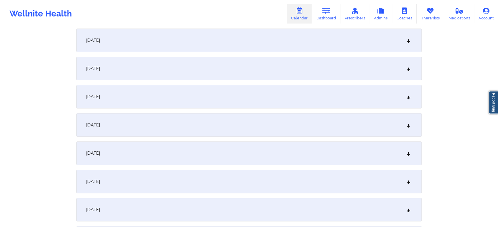
click at [408, 120] on div "[DATE]" at bounding box center [248, 125] width 345 height 24
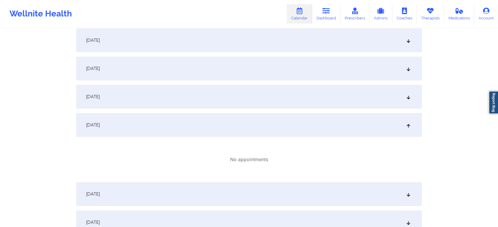
scroll to position [0, 0]
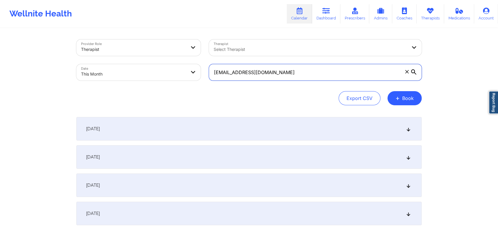
drag, startPoint x: 297, startPoint y: 69, endPoint x: 207, endPoint y: 68, distance: 89.2
click at [207, 68] on div "[EMAIL_ADDRESS][DOMAIN_NAME]" at bounding box center [315, 72] width 221 height 25
paste input "beltresara@g"
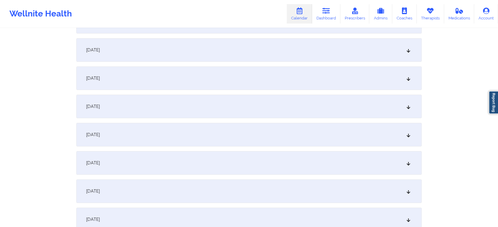
scroll to position [127, 0]
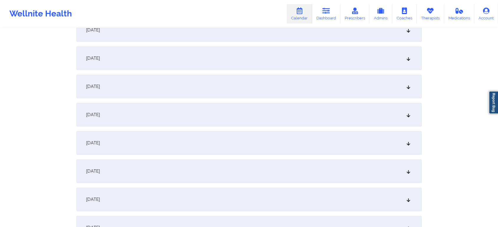
click at [239, 121] on div "[DATE]" at bounding box center [248, 115] width 345 height 24
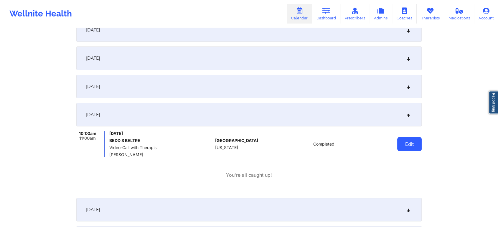
click at [420, 150] on button "Edit" at bounding box center [409, 144] width 24 height 14
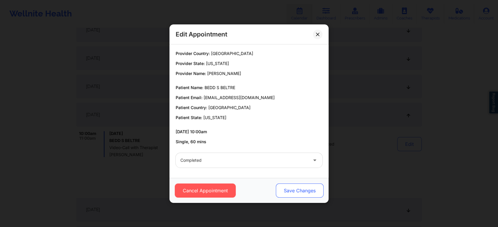
click at [308, 186] on button "Save Changes" at bounding box center [300, 191] width 48 height 14
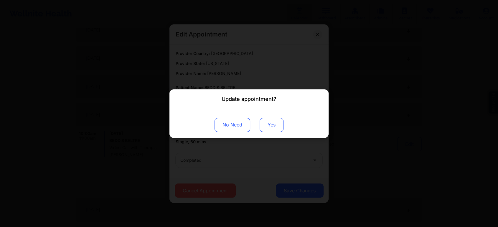
click at [272, 120] on button "Yes" at bounding box center [271, 125] width 24 height 14
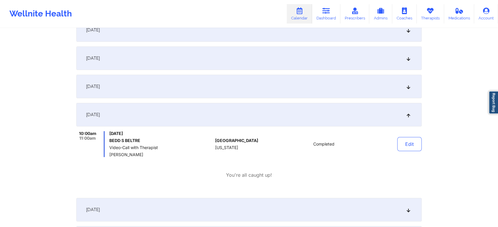
scroll to position [0, 0]
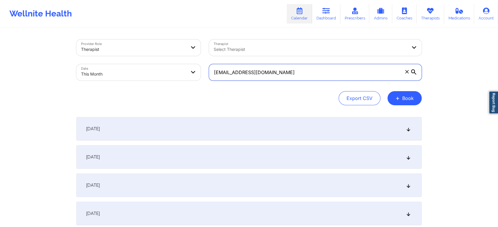
drag, startPoint x: 289, startPoint y: 81, endPoint x: 265, endPoint y: 57, distance: 33.9
click at [265, 57] on div "Provider Role Therapist Therapist Select Therapist Date This Month [EMAIL_ADDRE…" at bounding box center [248, 59] width 353 height 49
click at [295, 70] on input "[EMAIL_ADDRESS][DOMAIN_NAME]" at bounding box center [315, 72] width 213 height 16
drag, startPoint x: 295, startPoint y: 70, endPoint x: 202, endPoint y: 73, distance: 92.8
click at [202, 73] on div "Provider Role Therapist Therapist Select Therapist Date This Month [EMAIL_ADDRE…" at bounding box center [248, 59] width 353 height 49
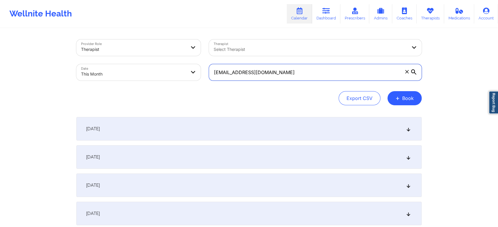
paste input "jackhumm64"
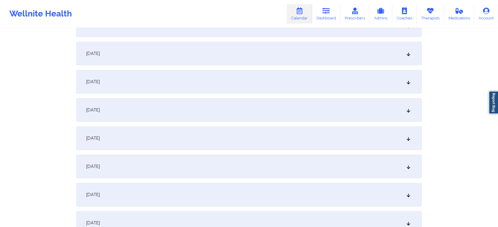
scroll to position [106, 0]
drag, startPoint x: 292, startPoint y: 120, endPoint x: 292, endPoint y: 129, distance: 8.5
click at [292, 129] on div "[DATE]" at bounding box center [248, 136] width 345 height 24
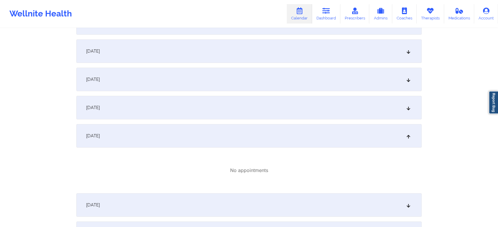
scroll to position [0, 0]
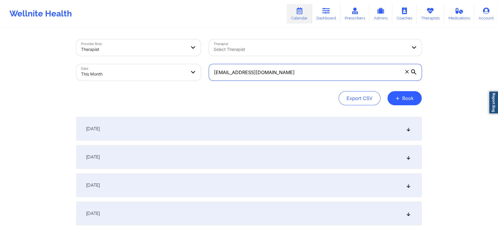
drag, startPoint x: 285, startPoint y: 80, endPoint x: 210, endPoint y: 81, distance: 74.8
click at [210, 81] on div "[EMAIL_ADDRESS][DOMAIN_NAME]" at bounding box center [315, 72] width 221 height 25
paste input "collinsj642"
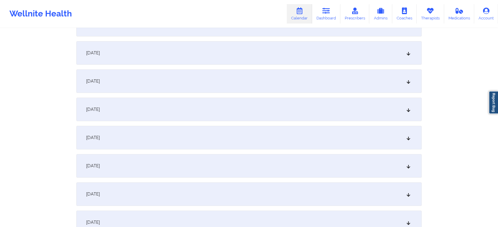
scroll to position [150, 0]
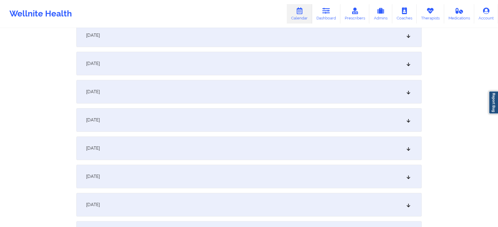
click at [276, 93] on div "[DATE]" at bounding box center [248, 92] width 345 height 24
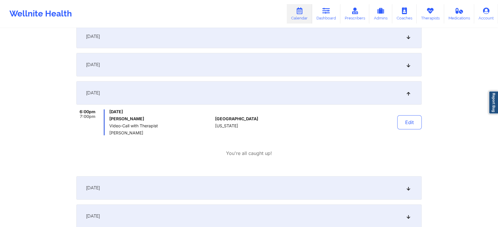
scroll to position [0, 0]
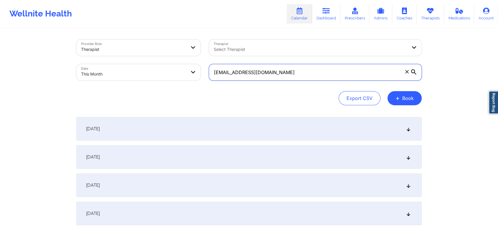
drag, startPoint x: 280, startPoint y: 75, endPoint x: 142, endPoint y: 41, distance: 142.9
click at [142, 41] on div "Provider Role Therapist Therapist Select Therapist Date This Month [EMAIL_ADDRE…" at bounding box center [248, 59] width 353 height 49
paste input "[EMAIL_ADDRESS]"
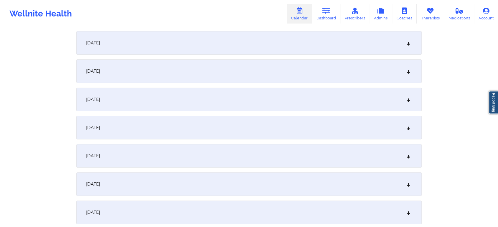
scroll to position [150, 0]
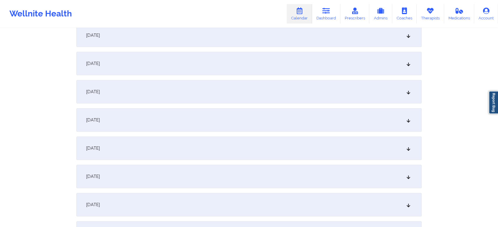
click at [276, 86] on div "[DATE]" at bounding box center [248, 92] width 345 height 24
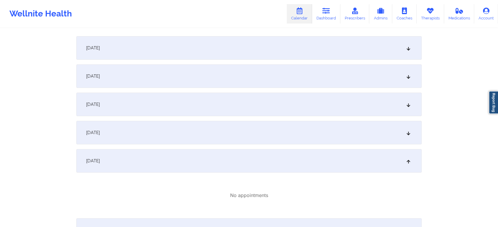
scroll to position [0, 0]
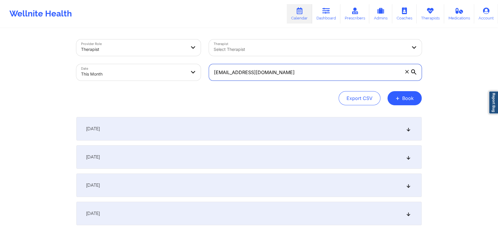
drag, startPoint x: 279, startPoint y: 74, endPoint x: 163, endPoint y: 56, distance: 117.1
click at [163, 56] on div "Provider Role Therapist Therapist Select Therapist Date This Month [EMAIL_ADDRE…" at bounding box center [248, 59] width 353 height 49
paste input "[EMAIL_ADDRESS]"
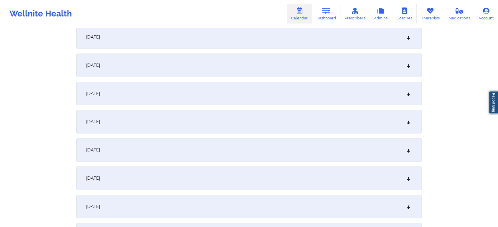
scroll to position [125, 0]
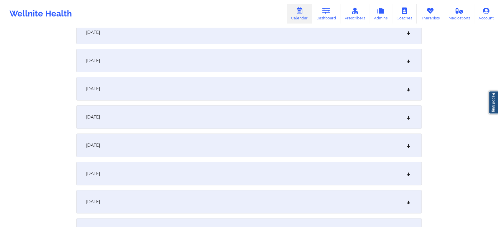
click at [284, 114] on div "[DATE]" at bounding box center [248, 117] width 345 height 24
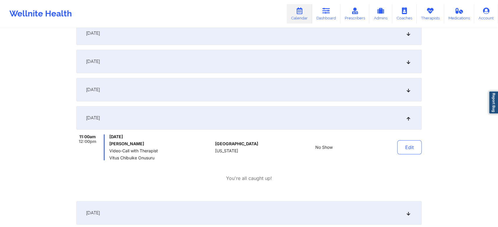
scroll to position [0, 0]
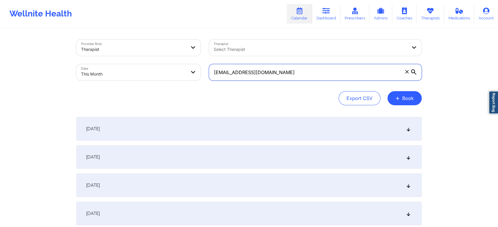
drag, startPoint x: 292, startPoint y: 72, endPoint x: 135, endPoint y: 41, distance: 159.8
click at [135, 41] on div "Provider Role Therapist Therapist Select Therapist Date This Month [EMAIL_ADDRE…" at bounding box center [248, 59] width 353 height 49
paste input "[EMAIL_ADDRESS]"
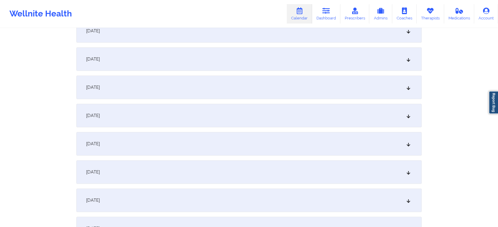
scroll to position [138, 0]
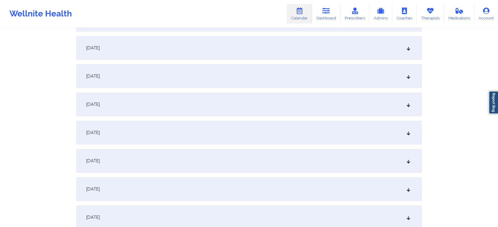
click at [296, 97] on div "[DATE]" at bounding box center [248, 105] width 345 height 24
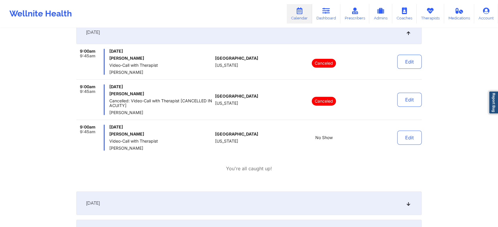
scroll to position [0, 0]
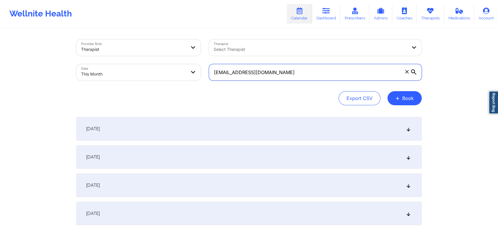
drag, startPoint x: 311, startPoint y: 77, endPoint x: 148, endPoint y: 77, distance: 162.9
click at [148, 77] on div "Provider Role Therapist Therapist Select Therapist Date This Month [EMAIL_ADDRE…" at bounding box center [248, 59] width 353 height 49
paste input "[EMAIL_ADDRESS]"
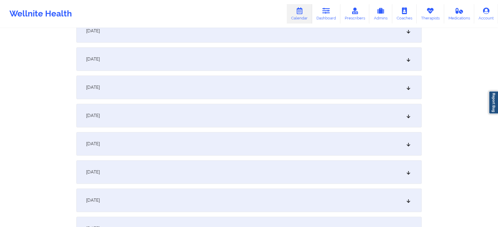
scroll to position [199, 0]
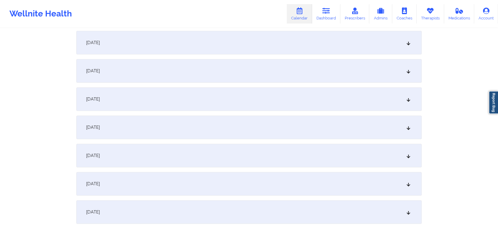
click at [181, 52] on div "[DATE]" at bounding box center [248, 43] width 345 height 24
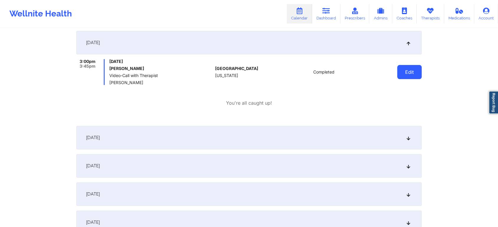
click at [408, 76] on button "Edit" at bounding box center [409, 72] width 24 height 14
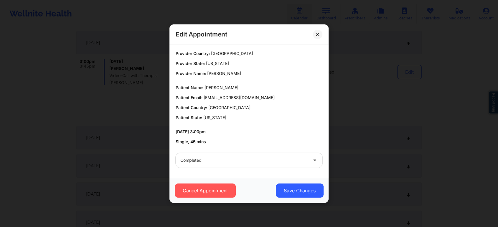
click at [309, 182] on div "Cancel Appointment Save Changes" at bounding box center [248, 190] width 159 height 25
click at [303, 192] on button "Save Changes" at bounding box center [300, 191] width 48 height 14
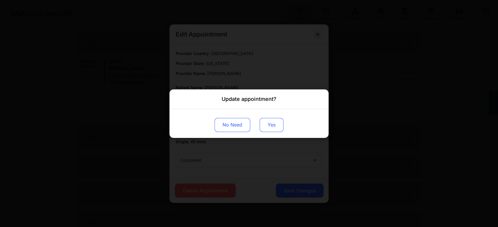
click at [270, 128] on button "Yes" at bounding box center [271, 125] width 24 height 14
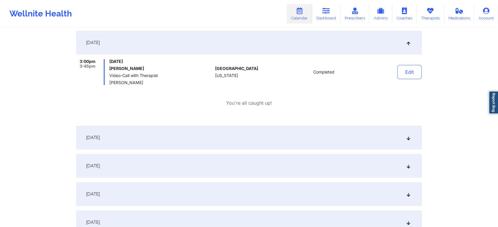
scroll to position [0, 0]
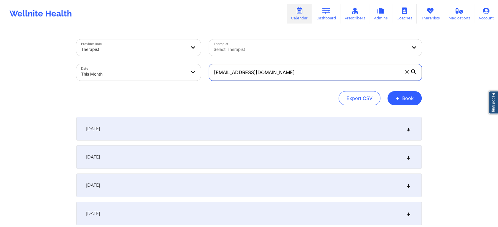
drag, startPoint x: 313, startPoint y: 72, endPoint x: 146, endPoint y: 70, distance: 166.4
click at [146, 70] on div "Provider Role Therapist Therapist Select Therapist Date This Month [EMAIL_ADDRE…" at bounding box center [248, 59] width 353 height 49
paste input "asst@olch"
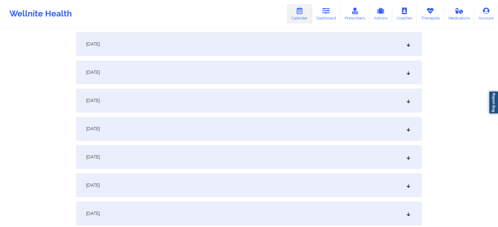
scroll to position [213, 0]
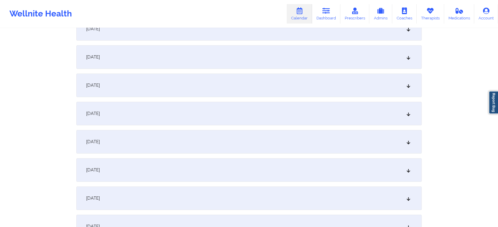
click at [231, 36] on div "[DATE]" at bounding box center [248, 29] width 345 height 24
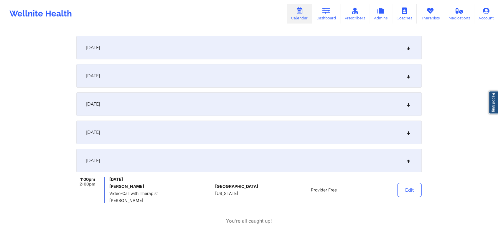
scroll to position [79, 0]
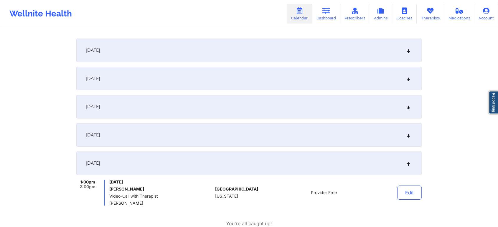
click at [330, 49] on div "[DATE]" at bounding box center [248, 51] width 345 height 24
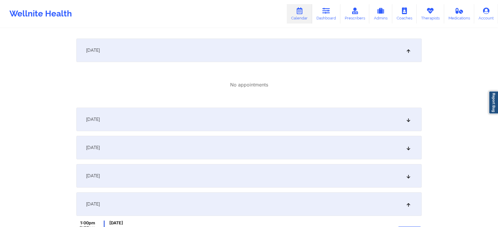
click at [335, 115] on div "[DATE]" at bounding box center [248, 120] width 345 height 24
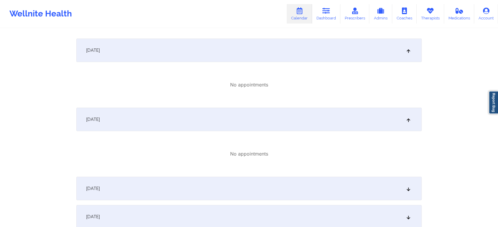
click at [343, 184] on div "[DATE]" at bounding box center [248, 189] width 345 height 24
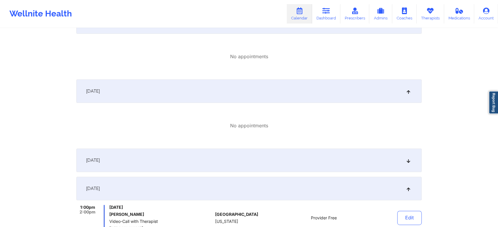
scroll to position [185, 0]
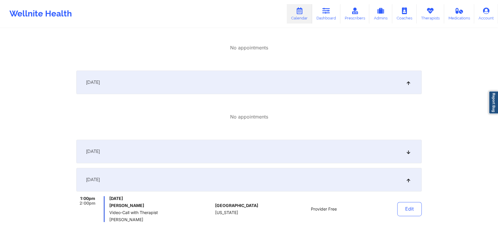
click at [396, 158] on div "[DATE]" at bounding box center [248, 152] width 345 height 24
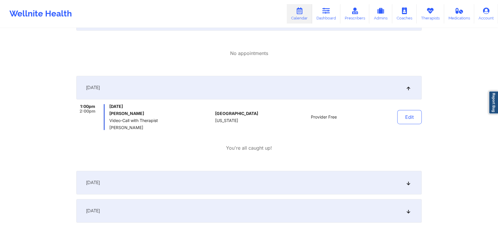
scroll to position [259, 0]
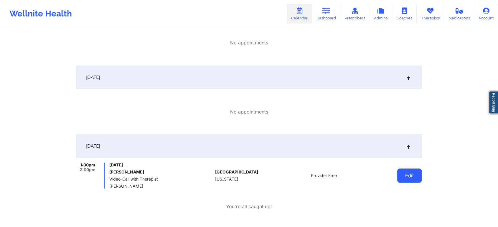
click at [410, 172] on button "Edit" at bounding box center [409, 176] width 24 height 14
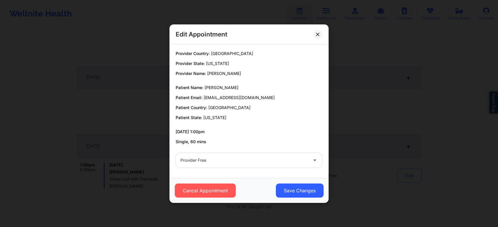
click at [218, 169] on div "Provider Free" at bounding box center [248, 160] width 155 height 23
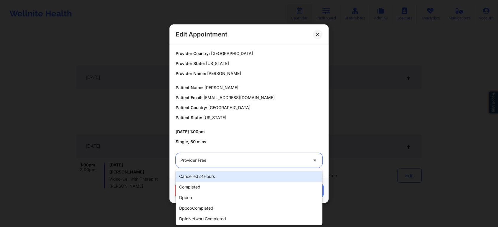
click at [200, 166] on div "Provider Free" at bounding box center [243, 160] width 127 height 15
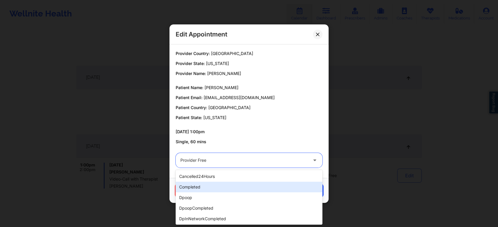
click at [199, 183] on div "completed" at bounding box center [249, 187] width 147 height 11
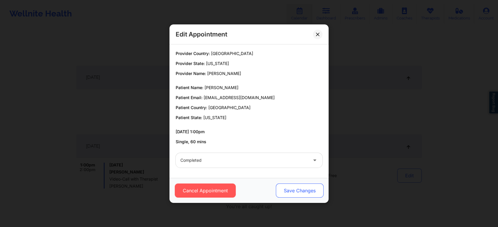
click at [292, 190] on button "Save Changes" at bounding box center [300, 191] width 48 height 14
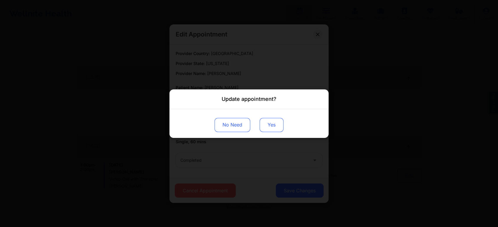
click at [275, 127] on button "Yes" at bounding box center [271, 125] width 24 height 14
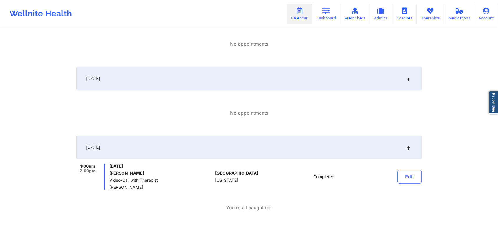
scroll to position [0, 0]
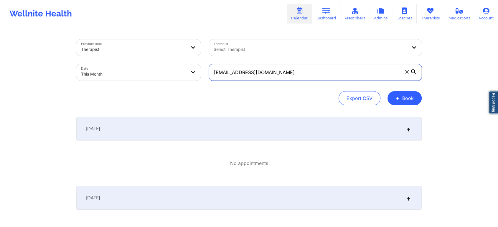
drag, startPoint x: 306, startPoint y: 79, endPoint x: 196, endPoint y: 77, distance: 110.8
click at [196, 77] on div "Provider Role Therapist Therapist Select Therapist Date This Month [EMAIL_ADDRE…" at bounding box center [248, 59] width 353 height 49
paste input "[PERSON_NAME][EMAIL_ADDRESS][DATE]"
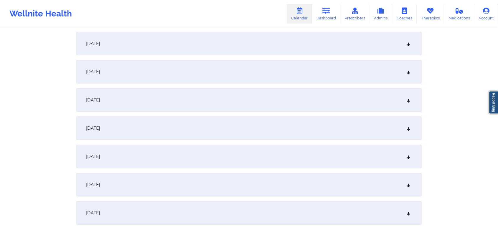
scroll to position [123, 0]
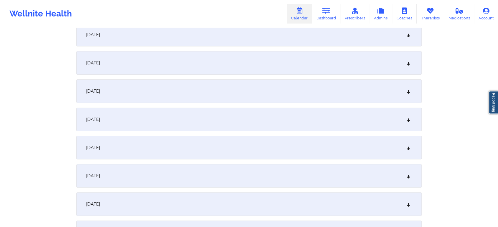
click at [237, 124] on div "[DATE]" at bounding box center [248, 120] width 345 height 24
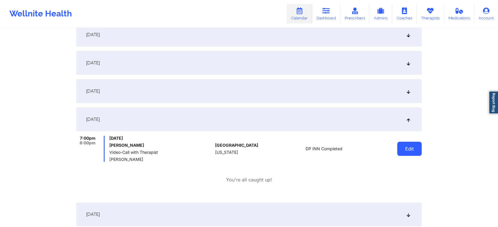
click at [415, 148] on button "Edit" at bounding box center [409, 149] width 24 height 14
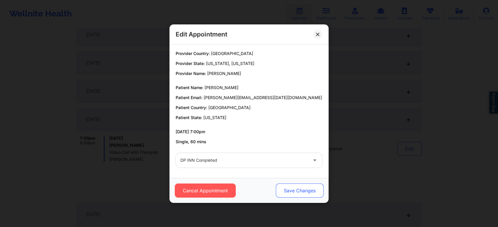
click at [300, 192] on button "Save Changes" at bounding box center [300, 191] width 48 height 14
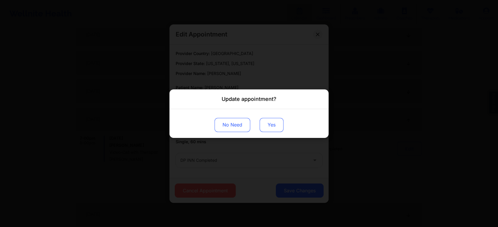
click at [275, 128] on button "Yes" at bounding box center [271, 125] width 24 height 14
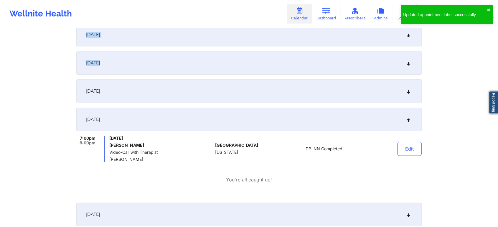
drag, startPoint x: 497, startPoint y: 61, endPoint x: 502, endPoint y: 18, distance: 43.3
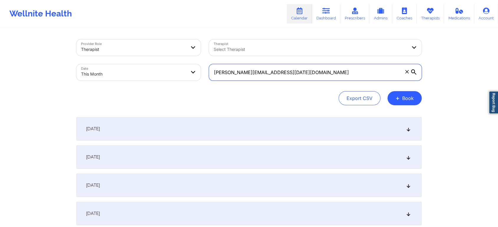
drag, startPoint x: 319, startPoint y: 75, endPoint x: 159, endPoint y: 65, distance: 160.2
click at [159, 65] on div "Provider Role Therapist Therapist Select Therapist Date This Month [PERSON_NAME…" at bounding box center [248, 59] width 353 height 49
paste input "ruelasgabriela44"
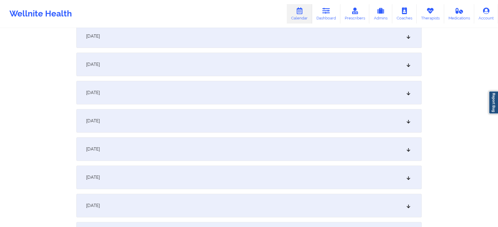
scroll to position [123, 0]
click at [296, 118] on div "[DATE]" at bounding box center [248, 120] width 345 height 24
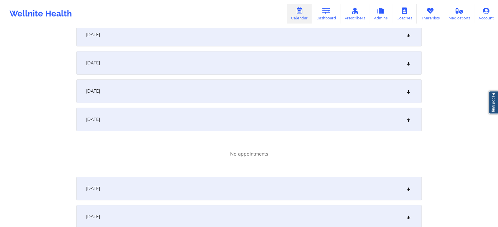
scroll to position [0, 0]
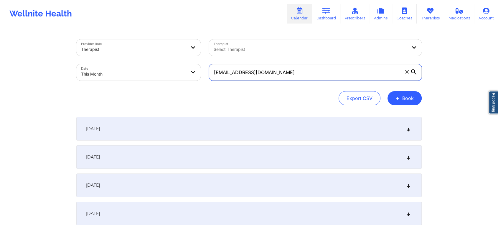
drag, startPoint x: 287, startPoint y: 68, endPoint x: 181, endPoint y: 70, distance: 106.0
click at [181, 70] on div "Provider Role Therapist Therapist Select Therapist Date This Month [EMAIL_ADDRE…" at bounding box center [248, 59] width 353 height 49
paste input "[PERSON_NAME]@roggedunngroup"
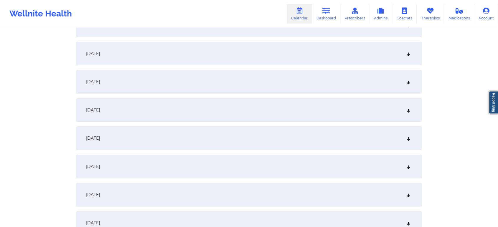
scroll to position [108, 0]
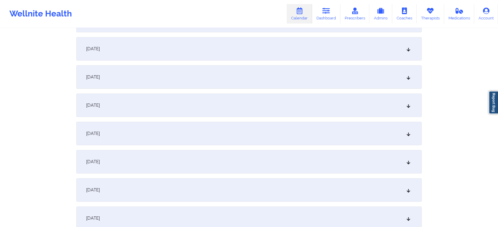
click at [289, 139] on div "[DATE]" at bounding box center [248, 134] width 345 height 24
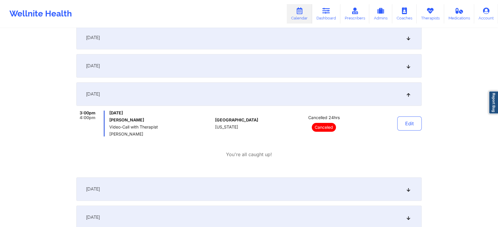
scroll to position [0, 0]
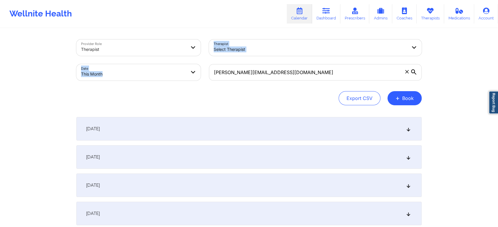
drag, startPoint x: 305, startPoint y: 81, endPoint x: 158, endPoint y: 50, distance: 150.1
click at [158, 50] on div "Provider Role Therapist Therapist Select Therapist Date This Month [PERSON_NAME…" at bounding box center [248, 59] width 353 height 49
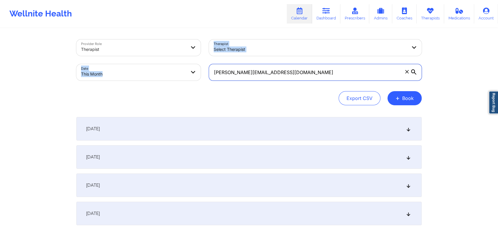
click at [318, 72] on input "[PERSON_NAME][EMAIL_ADDRESS][DOMAIN_NAME]" at bounding box center [315, 72] width 213 height 16
drag, startPoint x: 318, startPoint y: 72, endPoint x: 209, endPoint y: 69, distance: 109.0
click at [209, 69] on input "[PERSON_NAME][EMAIL_ADDRESS][DOMAIN_NAME]" at bounding box center [315, 72] width 213 height 16
paste input "[EMAIL_ADDRESS]"
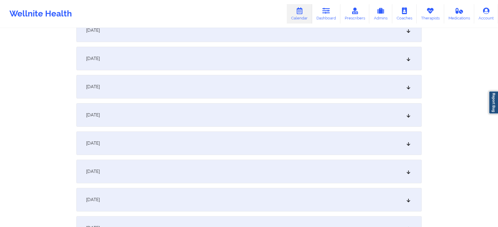
scroll to position [104, 0]
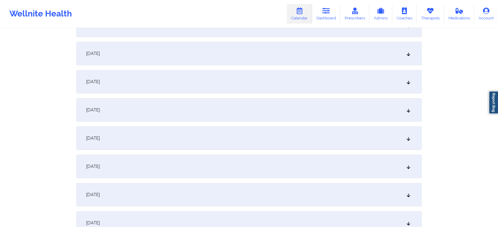
click at [211, 146] on div "[DATE]" at bounding box center [248, 139] width 345 height 24
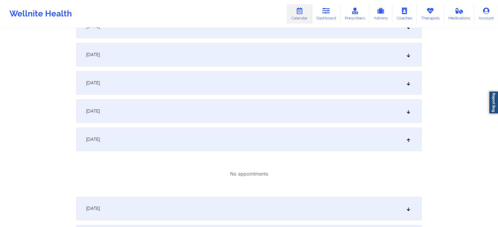
scroll to position [0, 0]
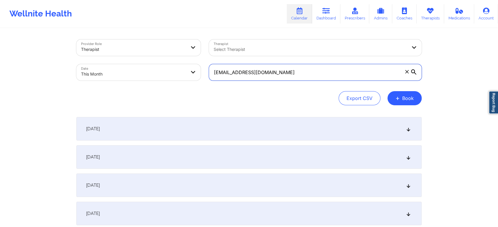
drag, startPoint x: 310, startPoint y: 77, endPoint x: 204, endPoint y: 72, distance: 105.8
click at [204, 72] on div "Provider Role Therapist Therapist Select Therapist Date This Month [EMAIL_ADDRE…" at bounding box center [248, 59] width 353 height 49
paste input "yazminearocha"
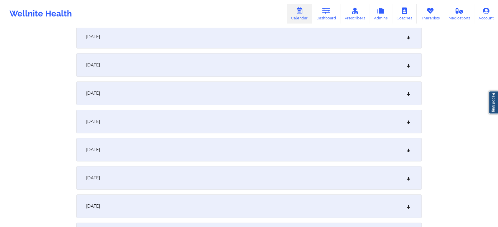
scroll to position [150, 0]
click at [243, 98] on div "[DATE]" at bounding box center [248, 92] width 345 height 24
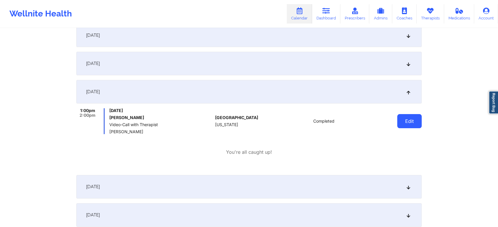
click at [400, 119] on button "Edit" at bounding box center [409, 121] width 24 height 14
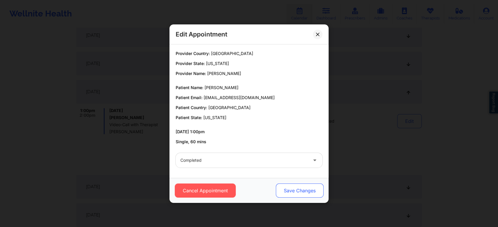
click at [285, 185] on button "Save Changes" at bounding box center [300, 191] width 48 height 14
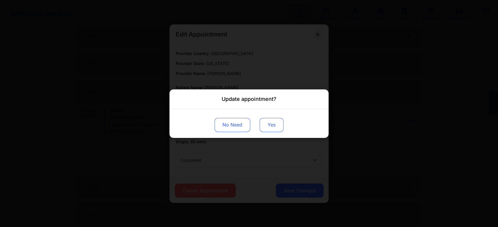
click at [270, 126] on button "Yes" at bounding box center [271, 125] width 24 height 14
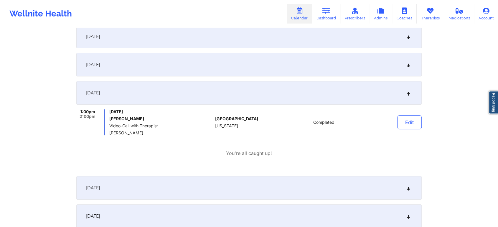
scroll to position [0, 0]
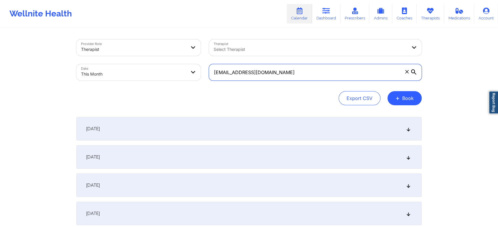
drag, startPoint x: 317, startPoint y: 81, endPoint x: 303, endPoint y: 79, distance: 13.7
click at [303, 79] on div "[EMAIL_ADDRESS][DOMAIN_NAME]" at bounding box center [315, 72] width 221 height 25
drag, startPoint x: 303, startPoint y: 79, endPoint x: 174, endPoint y: 69, distance: 129.4
click at [174, 69] on div "Provider Role Therapist Therapist Select Therapist Date This Month [EMAIL_ADDRE…" at bounding box center [248, 59] width 353 height 49
paste input "suchirarsharm"
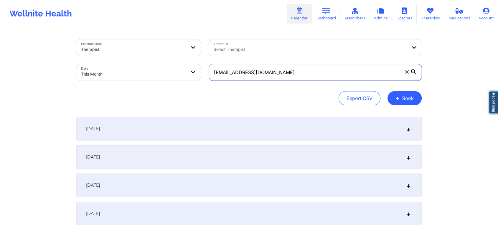
scroll to position [66, 0]
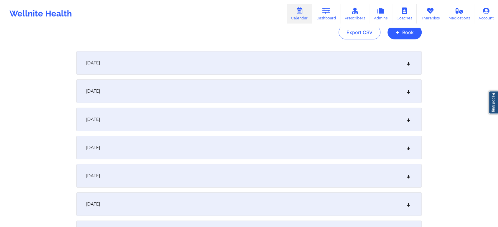
click at [278, 181] on div "[DATE]" at bounding box center [248, 176] width 345 height 24
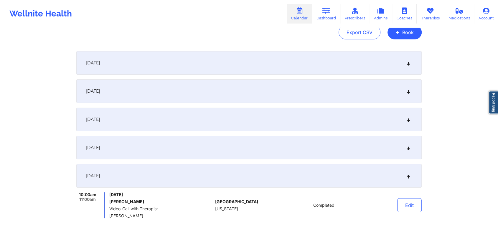
scroll to position [140, 0]
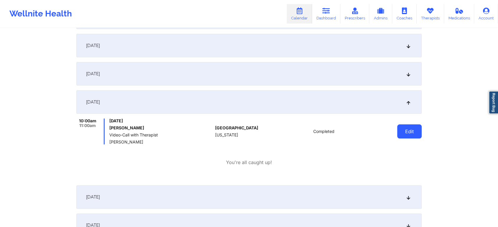
click at [411, 133] on button "Edit" at bounding box center [409, 132] width 24 height 14
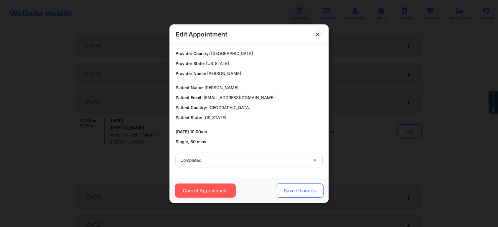
click at [291, 192] on button "Save Changes" at bounding box center [300, 191] width 48 height 14
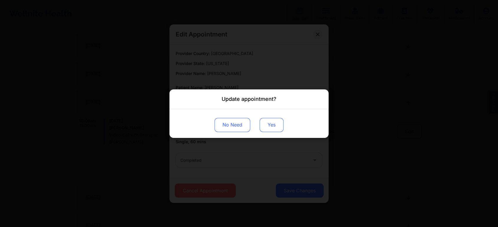
click at [264, 125] on button "Yes" at bounding box center [271, 125] width 24 height 14
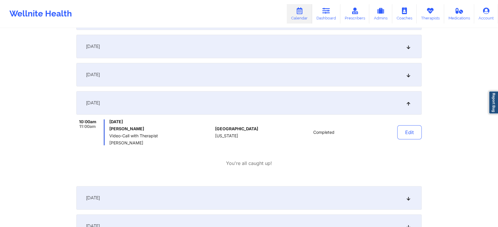
scroll to position [0, 0]
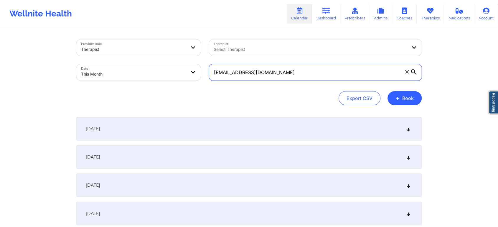
drag, startPoint x: 318, startPoint y: 77, endPoint x: 182, endPoint y: 67, distance: 136.8
click at [182, 67] on div "Provider Role Therapist Therapist Select Therapist Date This Month [EMAIL_ADDRE…" at bounding box center [248, 59] width 353 height 49
paste input "daniellepeabody"
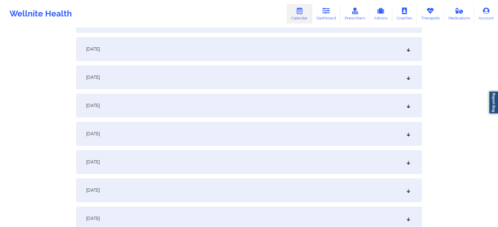
scroll to position [139, 0]
click at [292, 103] on div "[DATE]" at bounding box center [248, 103] width 345 height 24
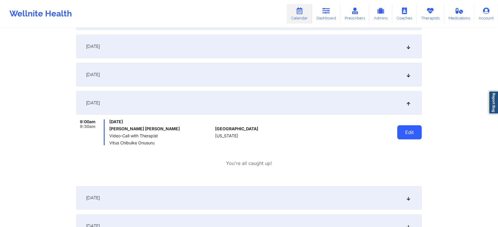
click at [415, 137] on button "Edit" at bounding box center [409, 132] width 24 height 14
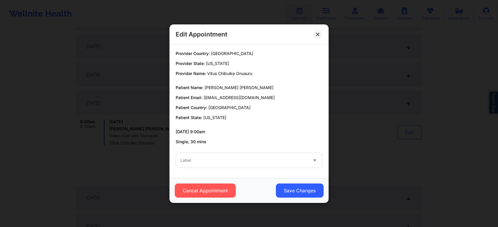
click at [218, 199] on div "Cancel Appointment Save Changes" at bounding box center [248, 190] width 159 height 25
click at [215, 196] on button "Cancel Appointment" at bounding box center [205, 191] width 61 height 14
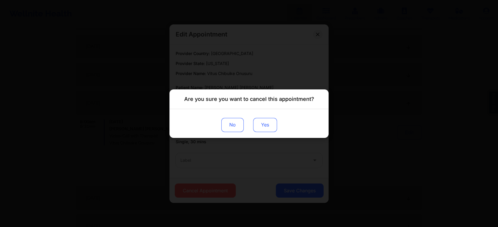
click at [262, 128] on button "Yes" at bounding box center [265, 125] width 24 height 14
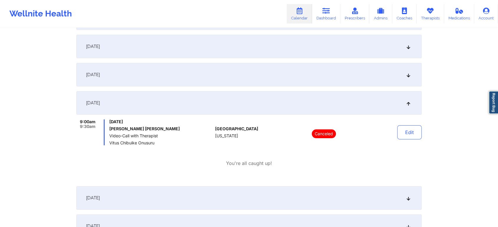
scroll to position [0, 0]
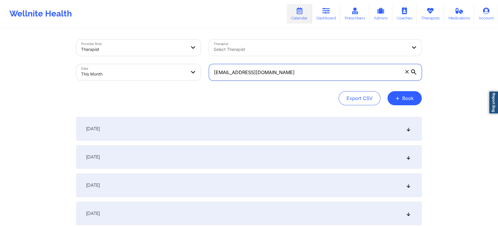
drag, startPoint x: 310, startPoint y: 80, endPoint x: 179, endPoint y: 75, distance: 131.4
click at [179, 75] on div "Provider Role Therapist Therapist Select Therapist Date This Month [EMAIL_ADDRE…" at bounding box center [248, 59] width 353 height 49
paste input "[EMAIL_ADDRESS]"
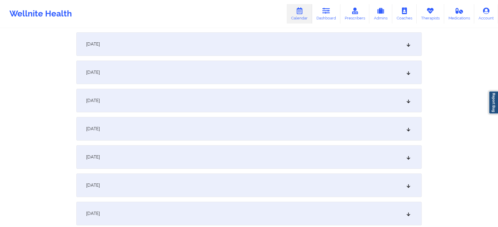
scroll to position [88, 0]
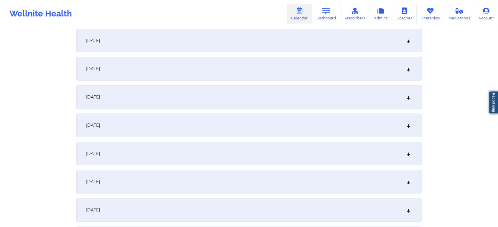
click at [265, 151] on div "[DATE]" at bounding box center [248, 154] width 345 height 24
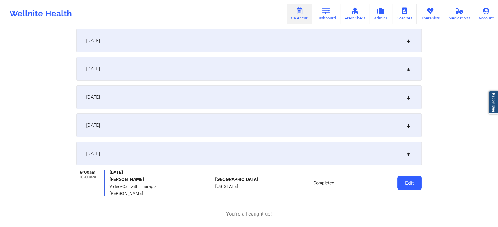
click at [410, 184] on button "Edit" at bounding box center [409, 183] width 24 height 14
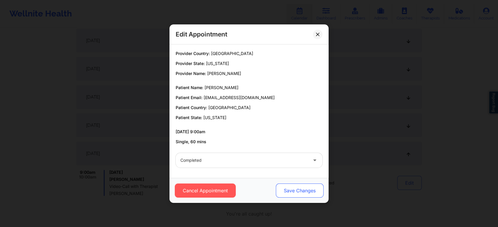
click at [295, 188] on button "Save Changes" at bounding box center [300, 191] width 48 height 14
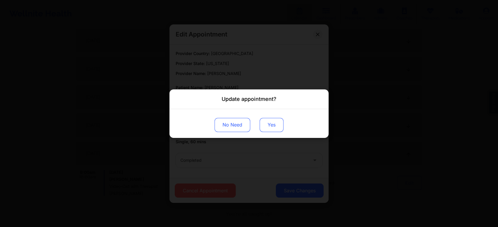
click at [271, 121] on button "Yes" at bounding box center [271, 125] width 24 height 14
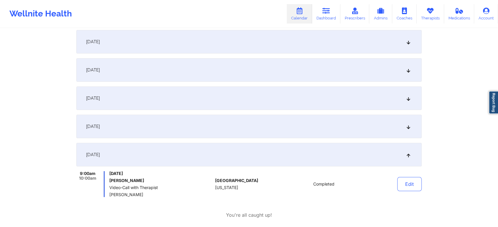
scroll to position [0, 0]
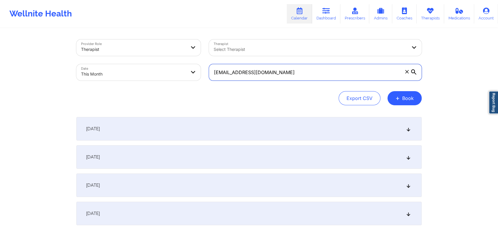
drag, startPoint x: 275, startPoint y: 71, endPoint x: 227, endPoint y: 72, distance: 47.7
click at [227, 72] on input "[EMAIL_ADDRESS][DOMAIN_NAME]" at bounding box center [315, 72] width 213 height 16
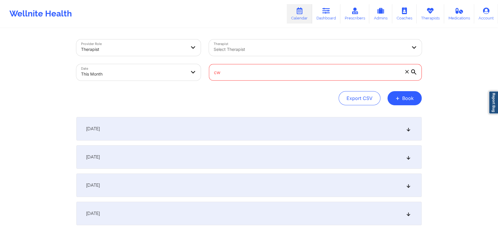
type input "c"
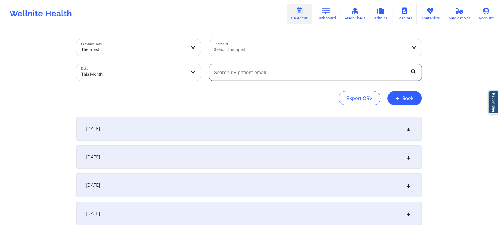
paste input "[EMAIL_ADDRESS][DOMAIN_NAME]"
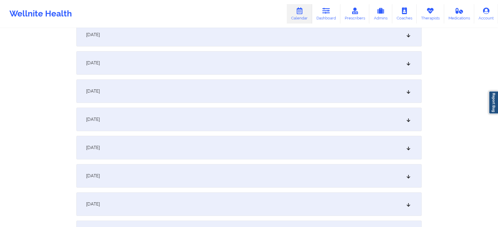
scroll to position [125, 0]
type input "[EMAIL_ADDRESS][DOMAIN_NAME]"
click at [252, 122] on div "[DATE]" at bounding box center [248, 117] width 345 height 24
